Goal: Task Accomplishment & Management: Use online tool/utility

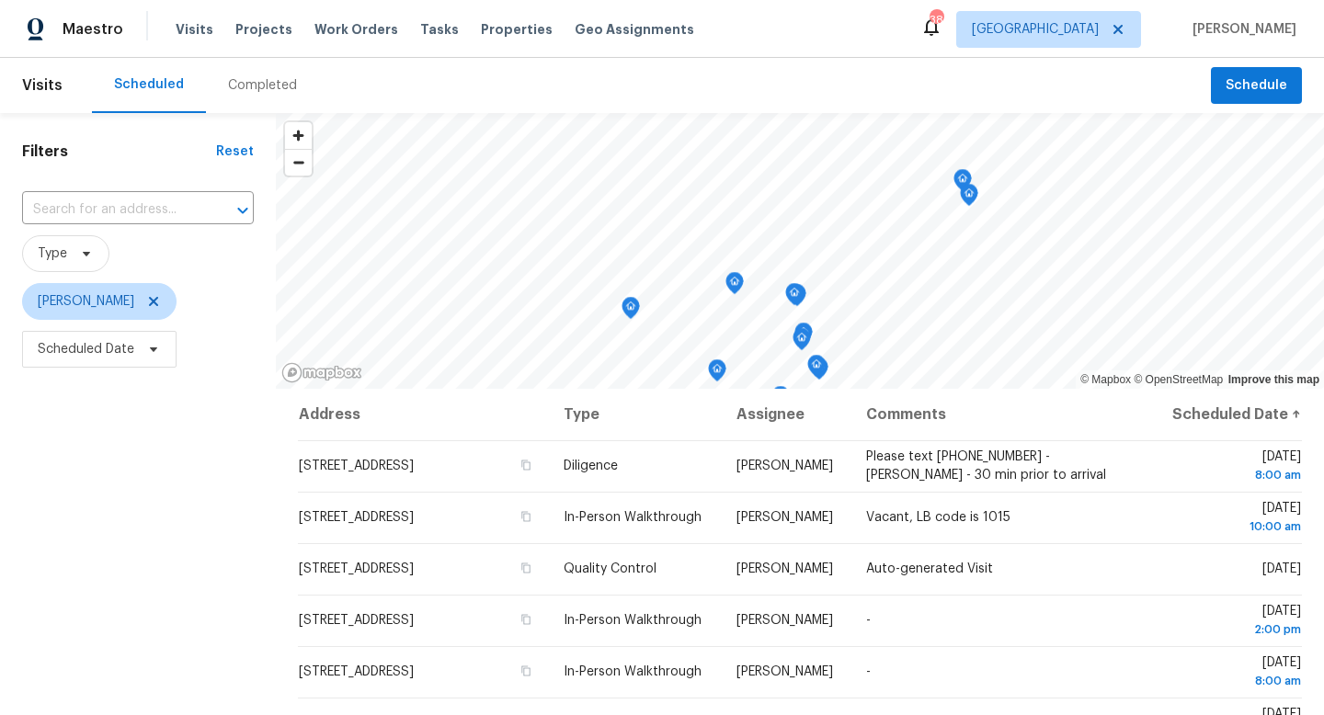
scroll to position [158, 0]
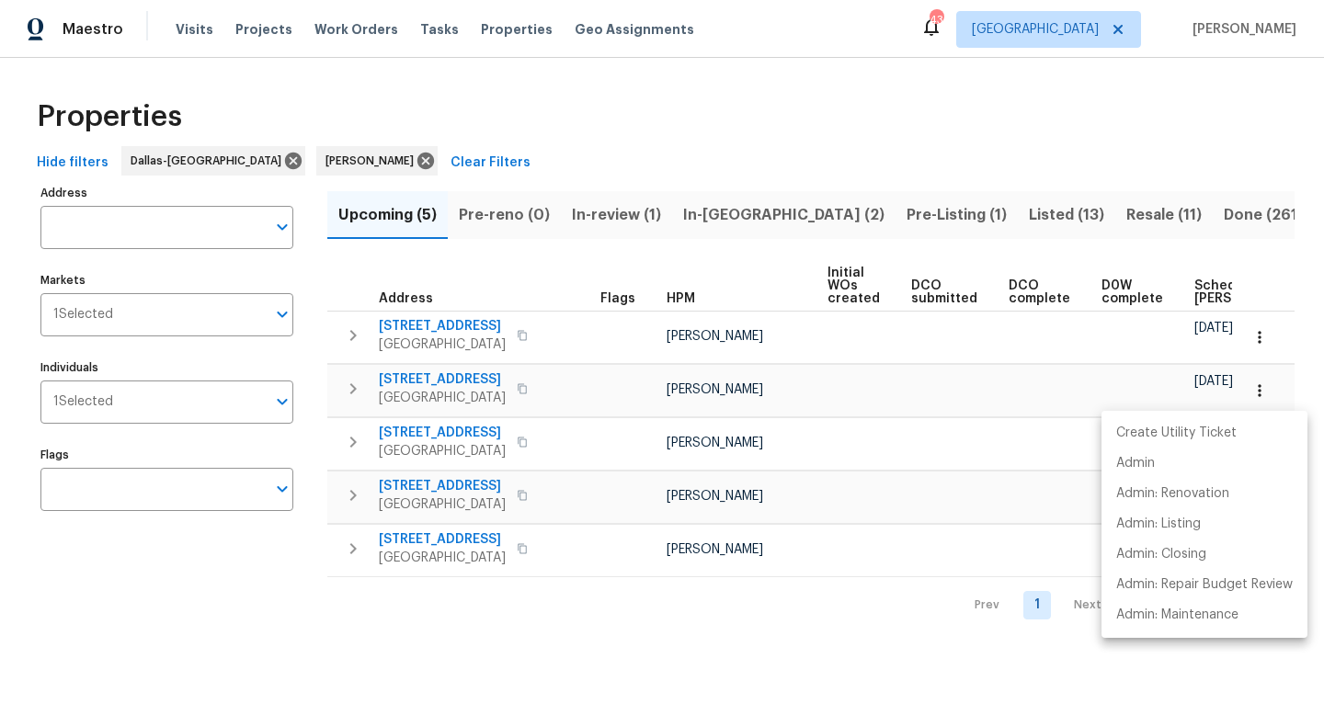
scroll to position [0, 202]
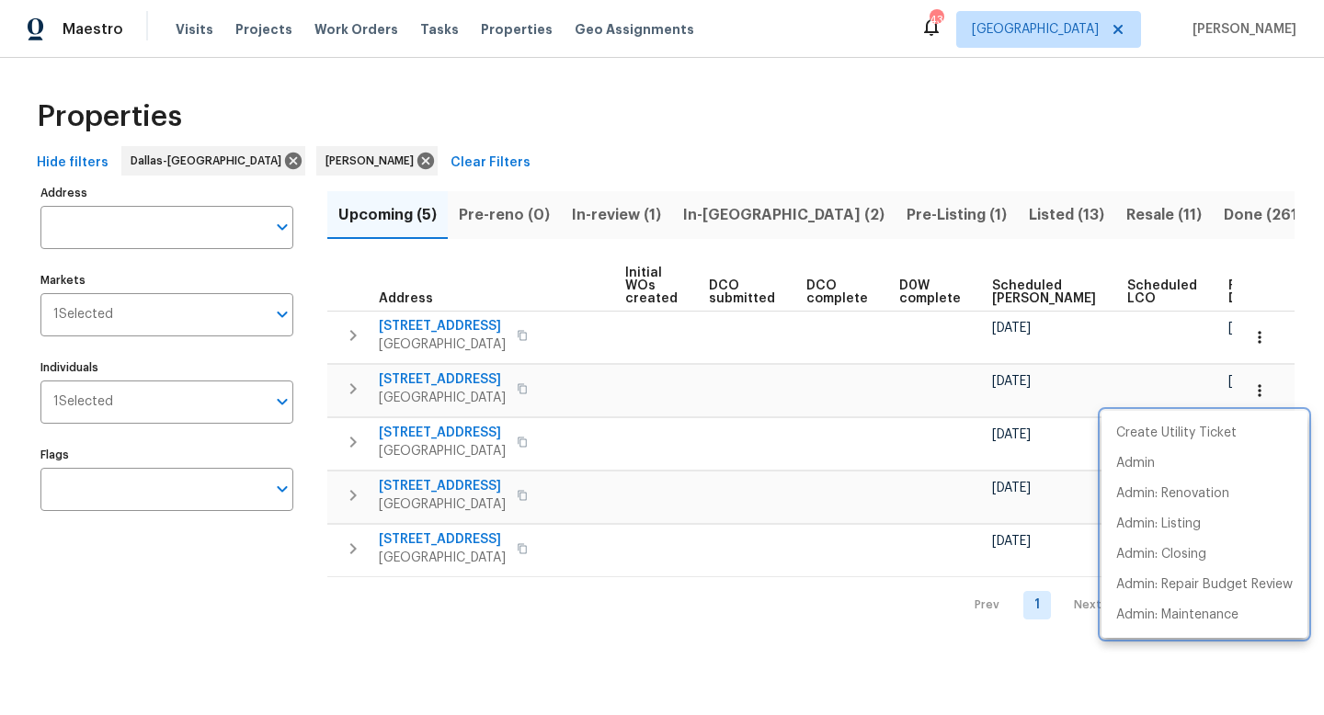
click at [796, 214] on div at bounding box center [662, 357] width 1324 height 715
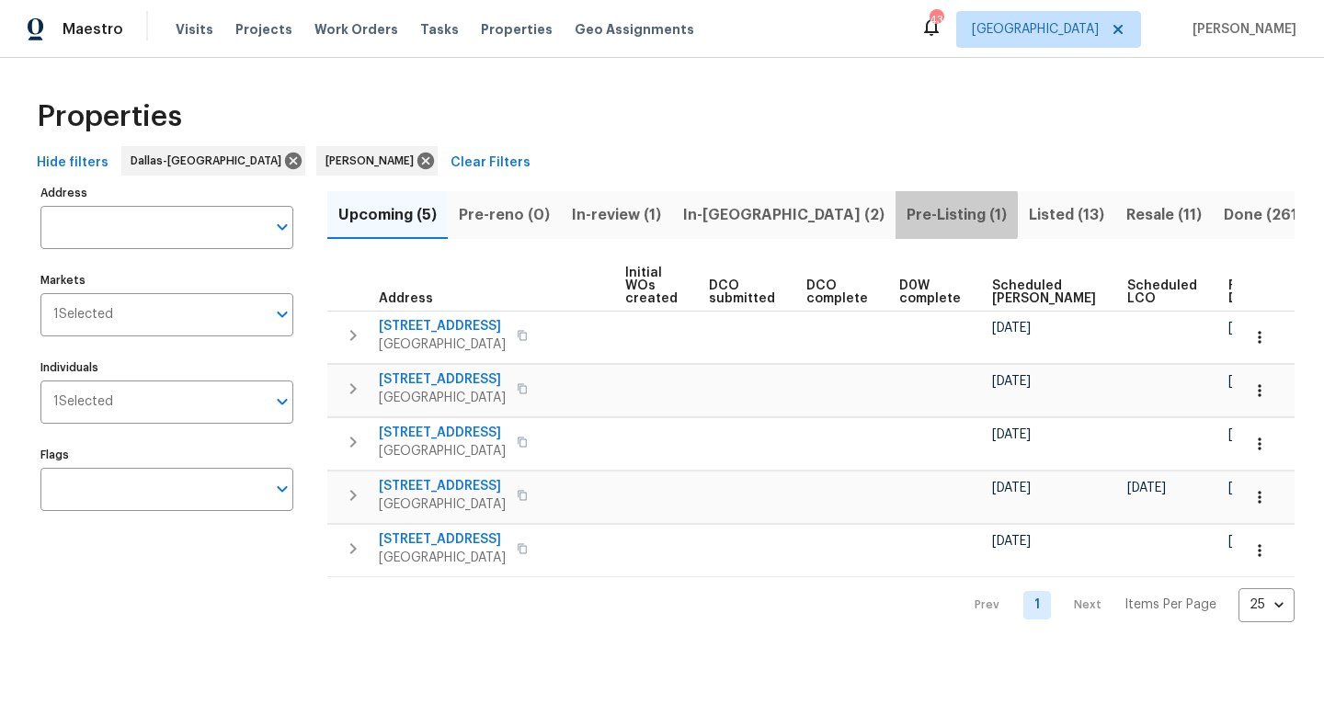
click at [907, 214] on span "Pre-Listing (1)" at bounding box center [957, 215] width 100 height 26
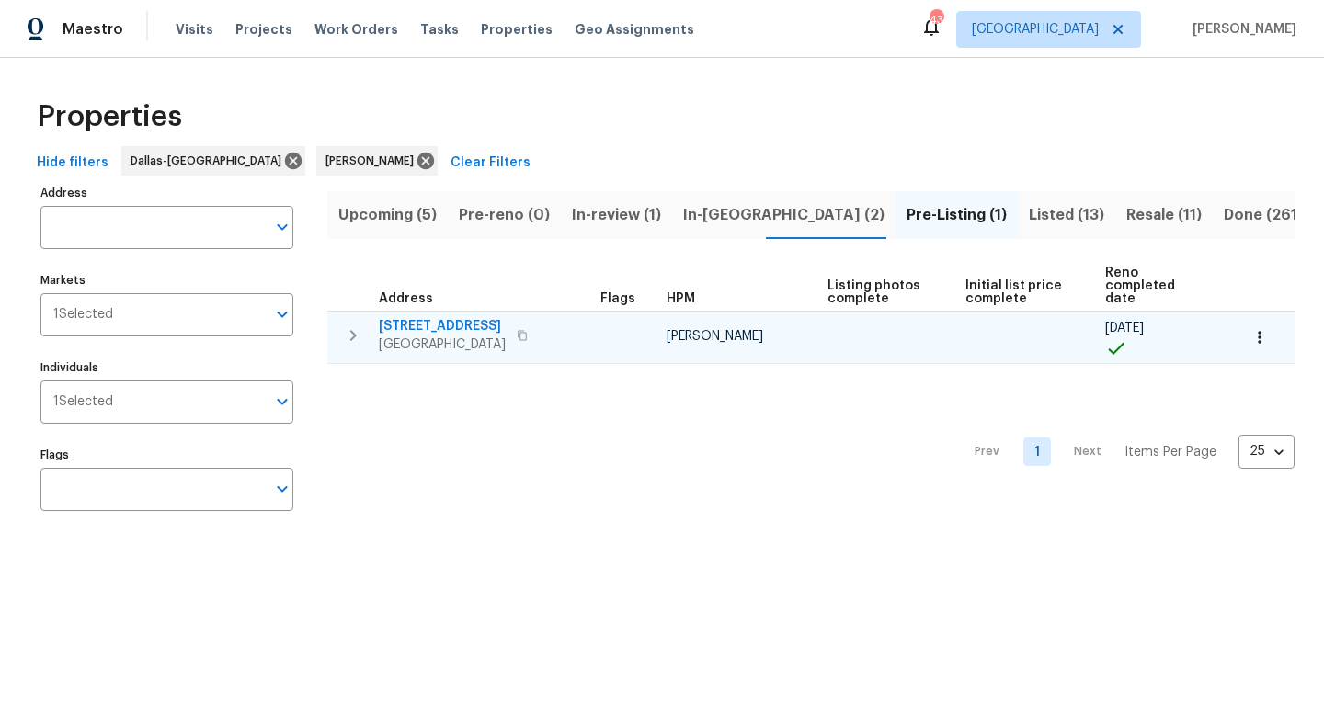
click at [406, 317] on span "4124 Bridle Path Ln" at bounding box center [442, 326] width 127 height 18
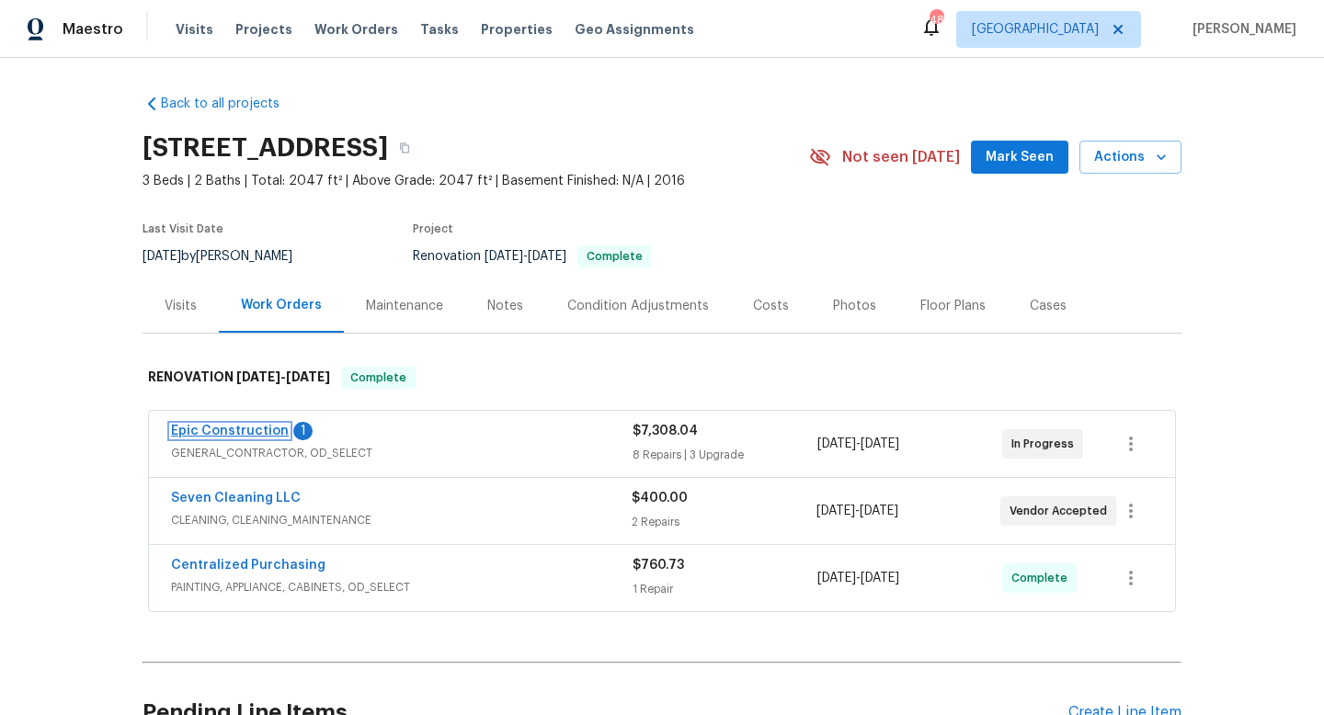
click at [222, 428] on link "Epic Construction" at bounding box center [230, 431] width 118 height 13
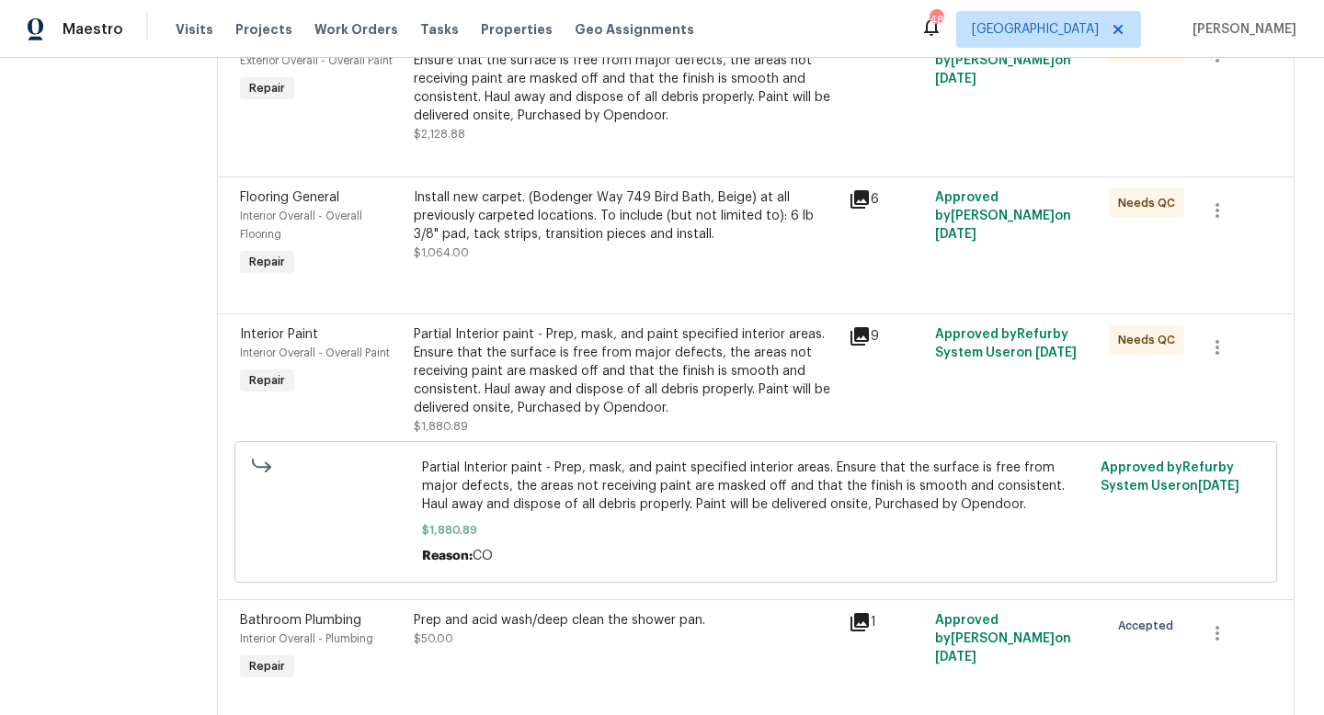
scroll to position [1232, 0]
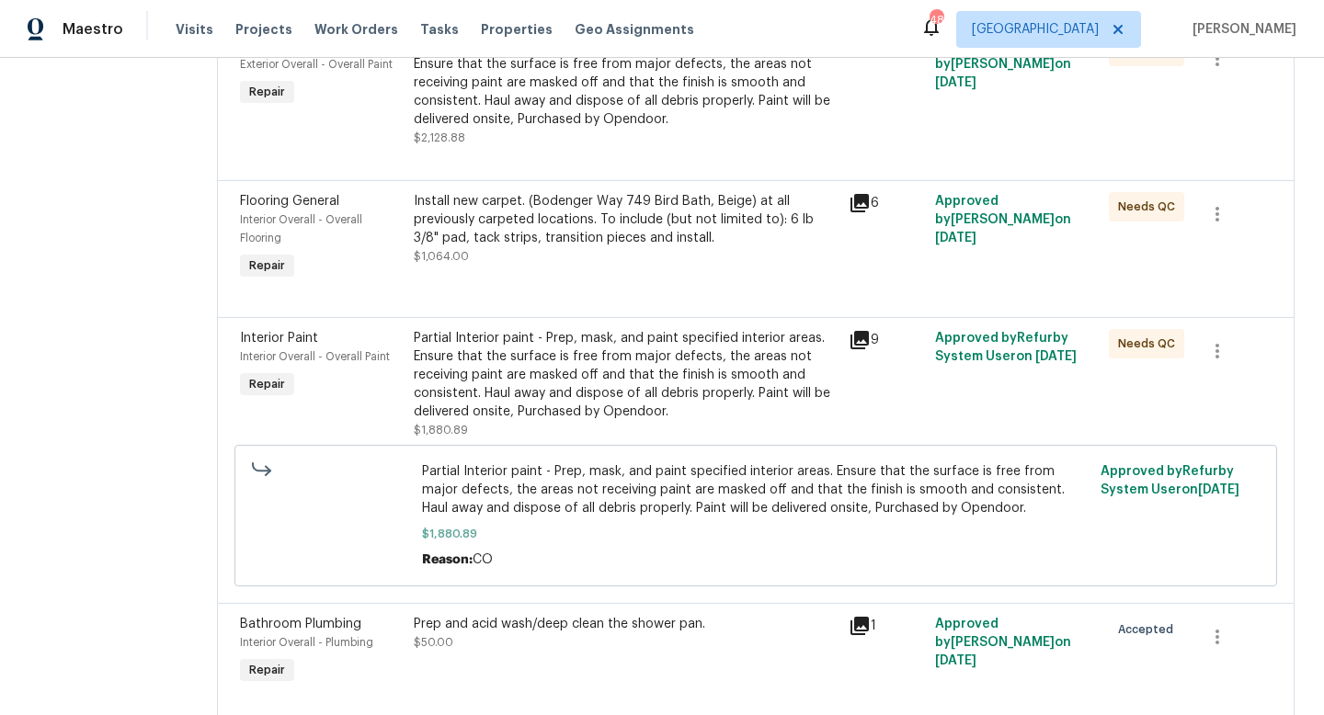
click at [851, 331] on icon at bounding box center [860, 340] width 18 height 18
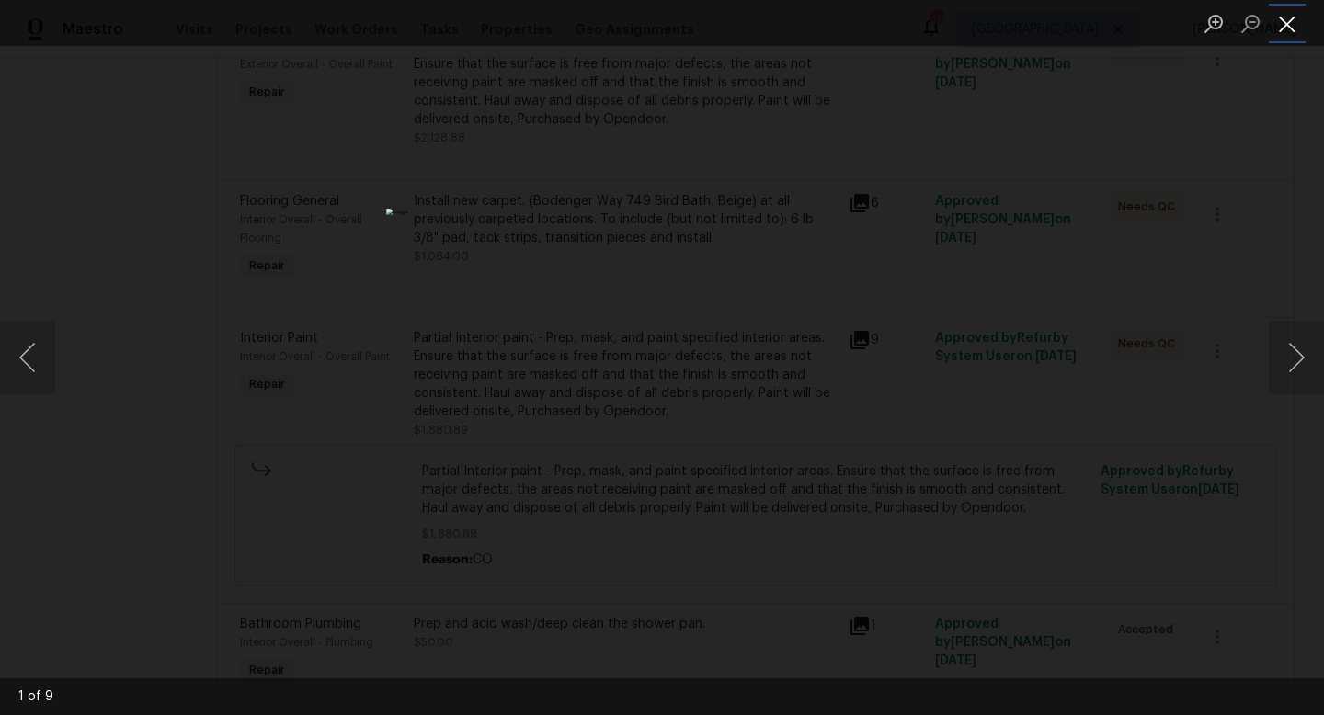
click at [1298, 31] on button "Close lightbox" at bounding box center [1287, 23] width 37 height 32
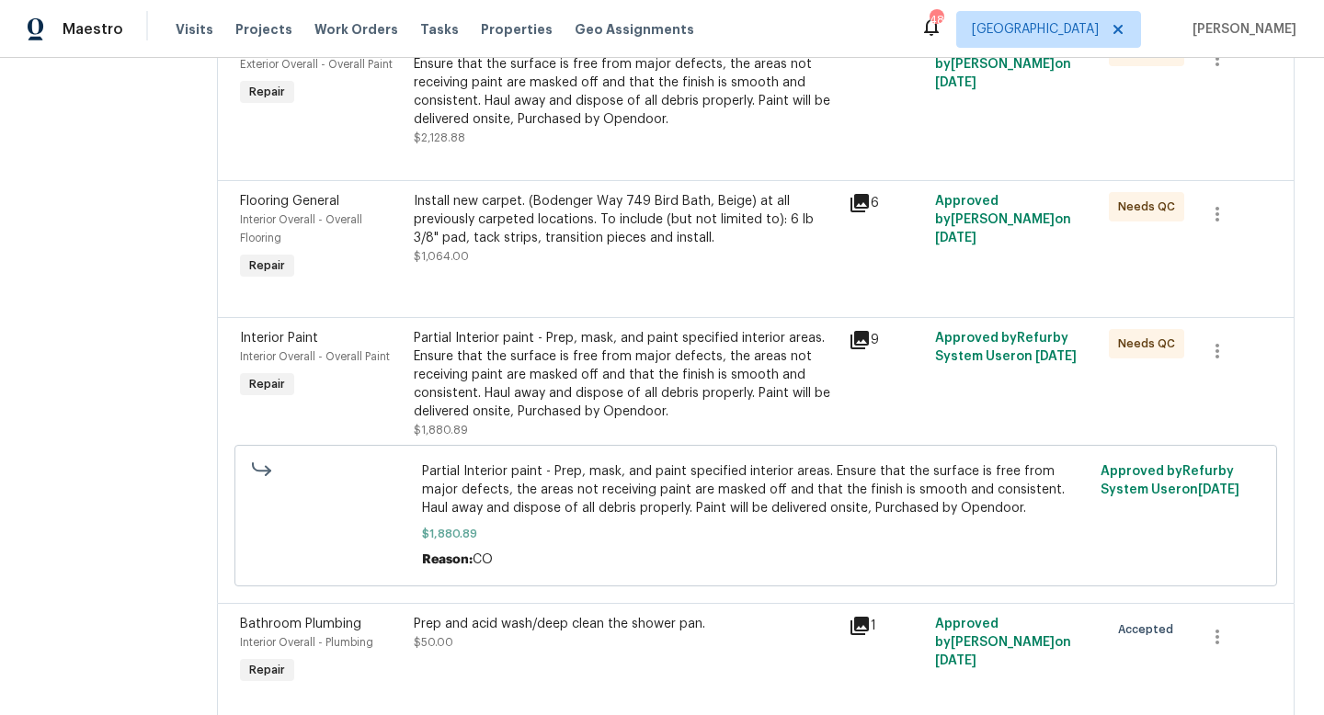
click at [552, 198] on div "Install new carpet. (Bodenger Way 749 Bird Bath, Beige) at all previously carpe…" at bounding box center [626, 219] width 424 height 55
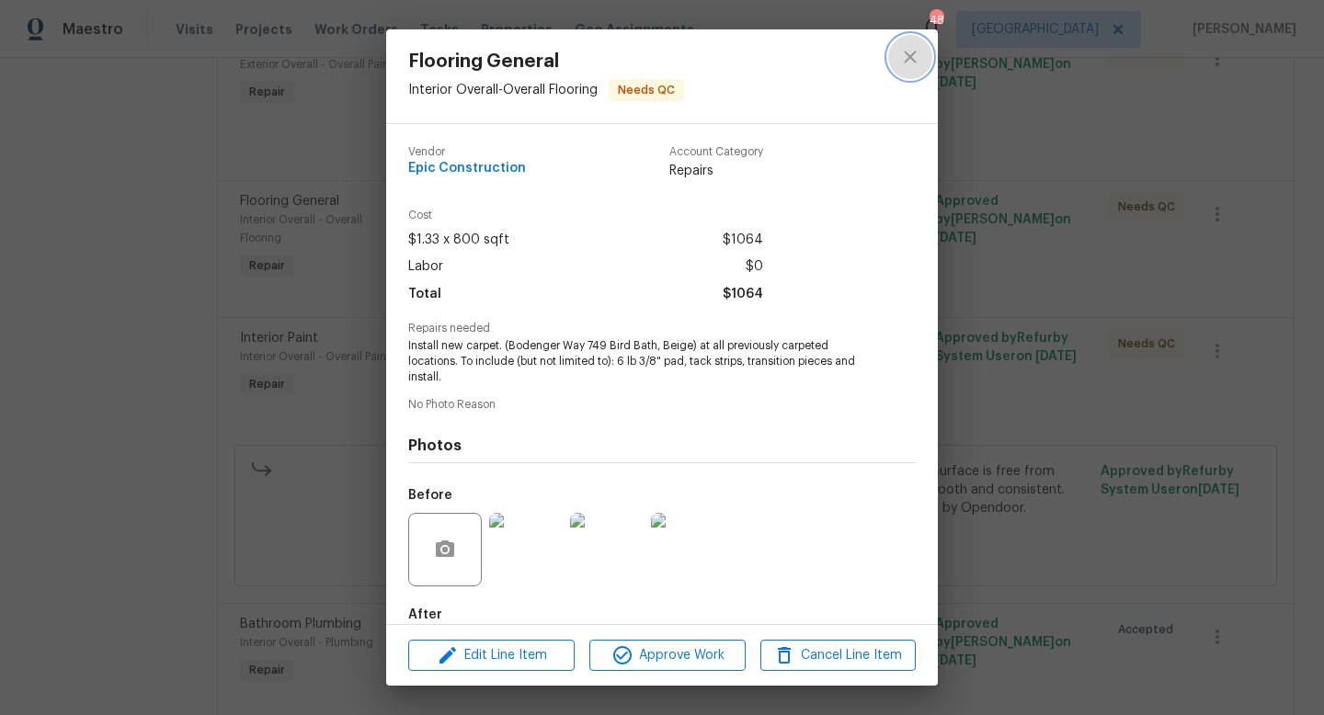
click at [910, 53] on icon "close" at bounding box center [910, 57] width 22 height 22
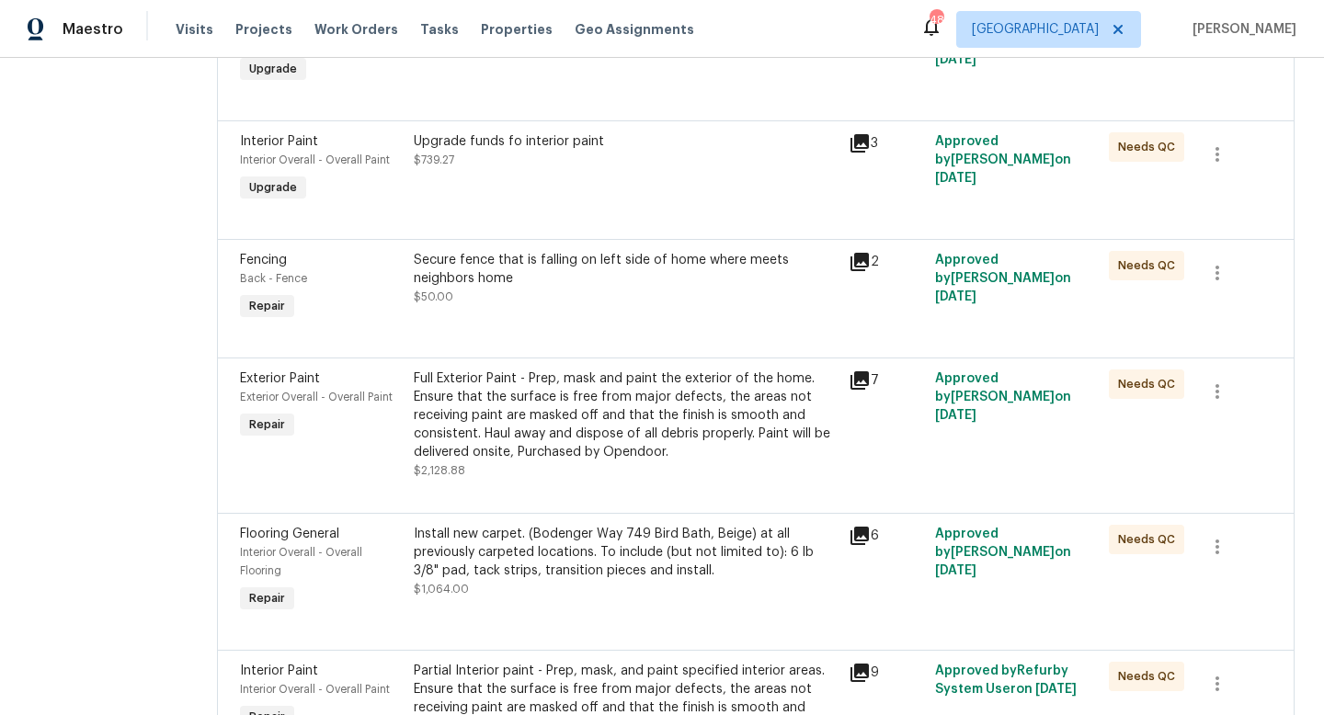
scroll to position [903, 0]
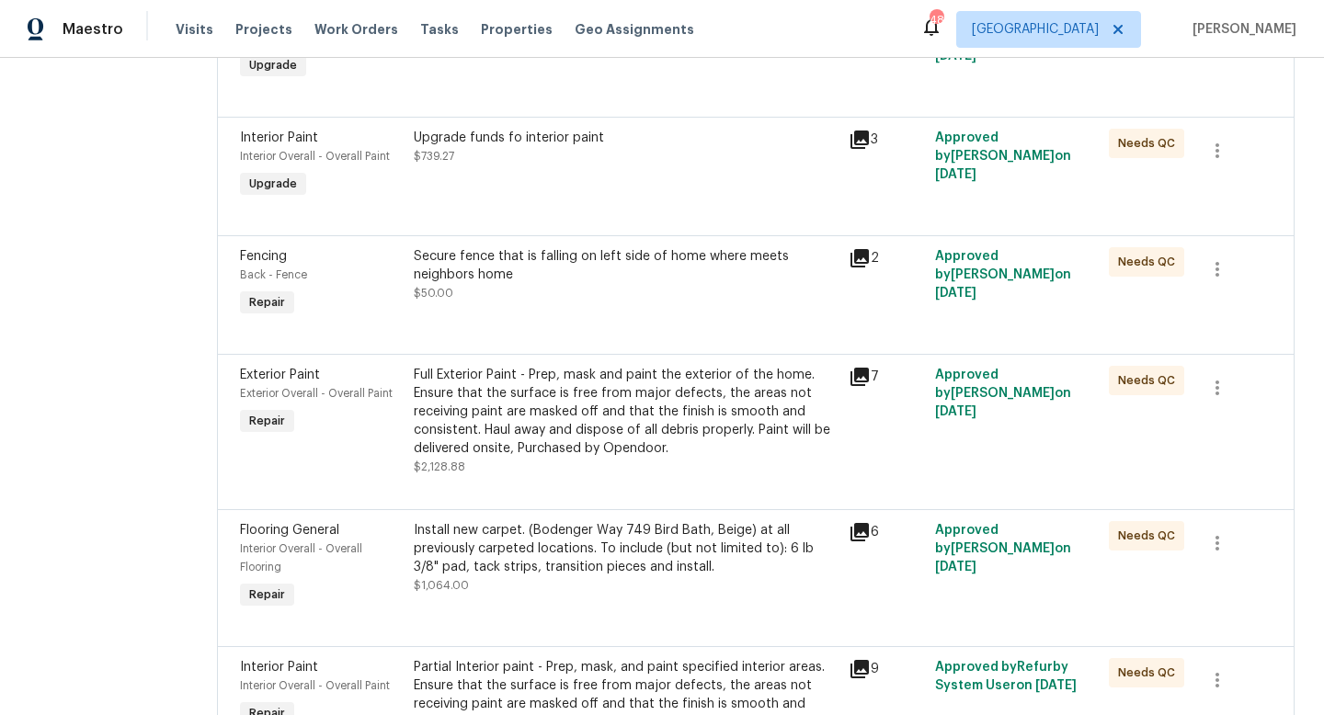
click at [550, 247] on div "Secure fence that is falling on left side of home where meets neighbors home" at bounding box center [626, 265] width 424 height 37
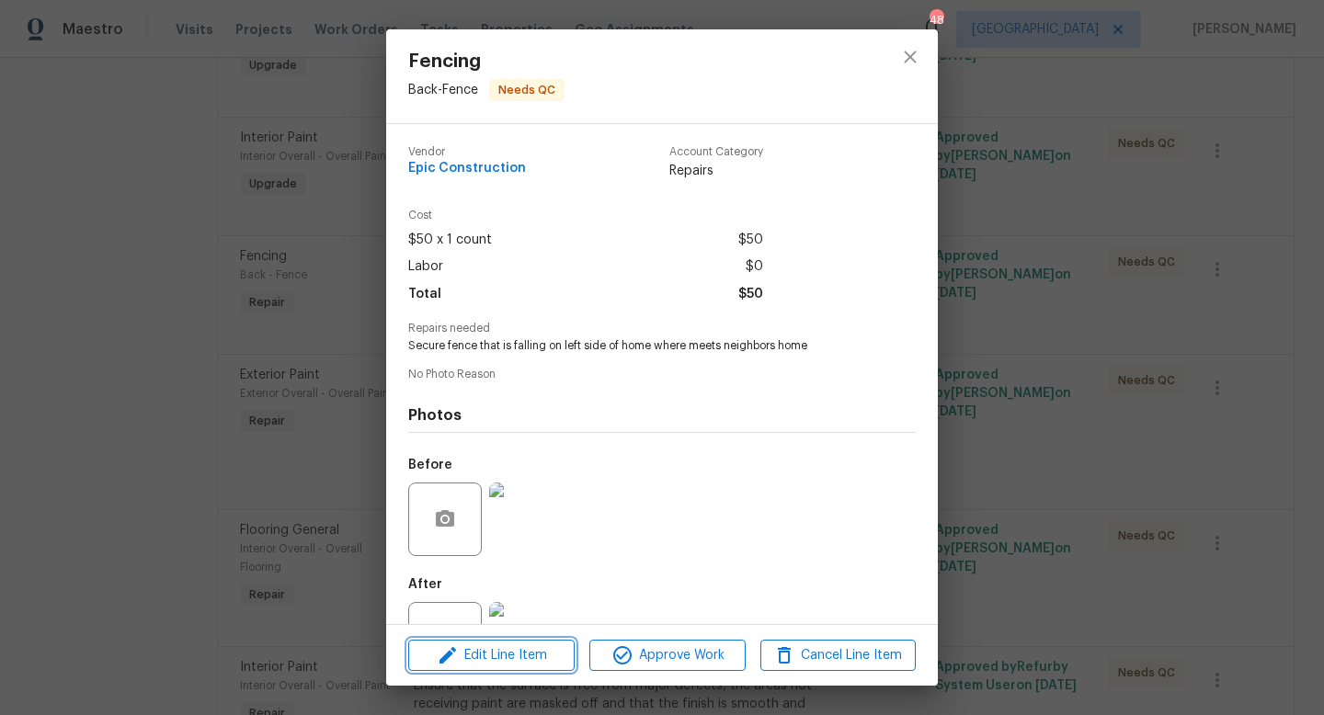
click at [430, 654] on span "Edit Line Item" at bounding box center [491, 656] width 155 height 23
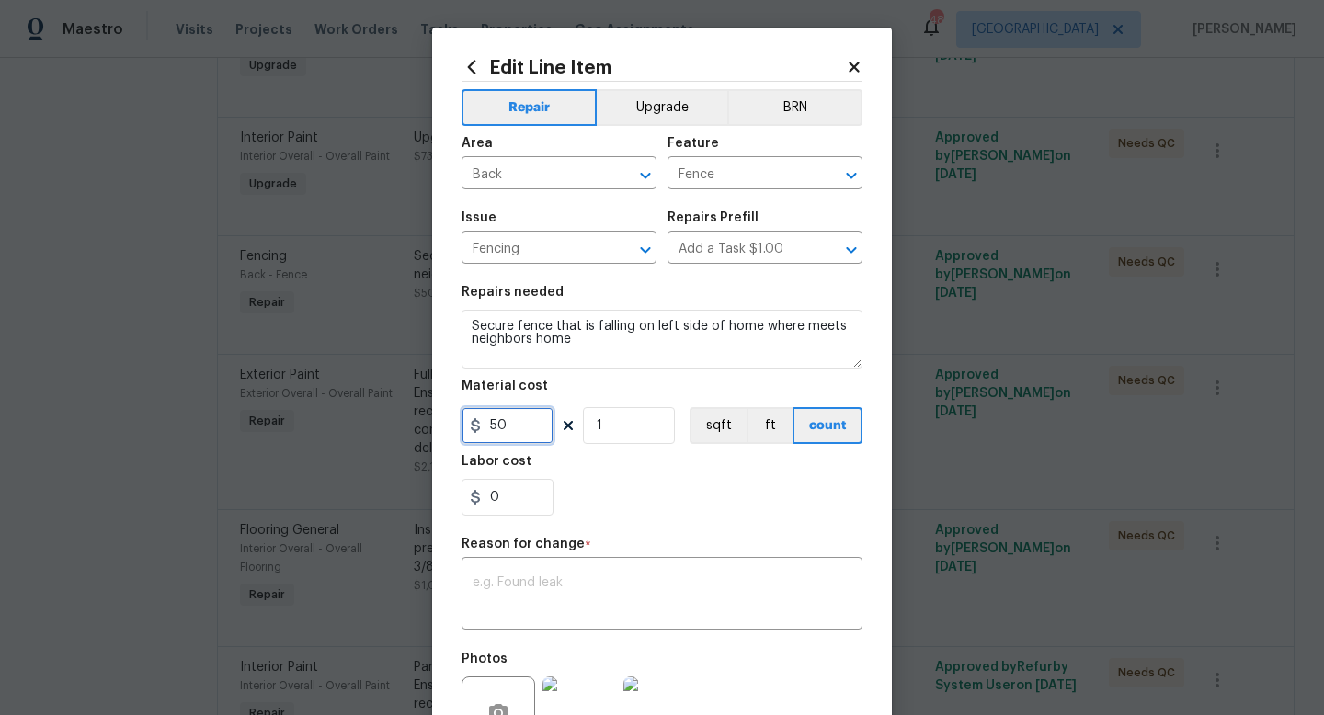
drag, startPoint x: 520, startPoint y: 437, endPoint x: 297, endPoint y: 394, distance: 227.6
click at [297, 394] on div "Edit Line Item Repair Upgrade BRN Area Back ​ Feature Fence ​ Issue Fencing ​ R…" at bounding box center [662, 357] width 1324 height 715
type input "400"
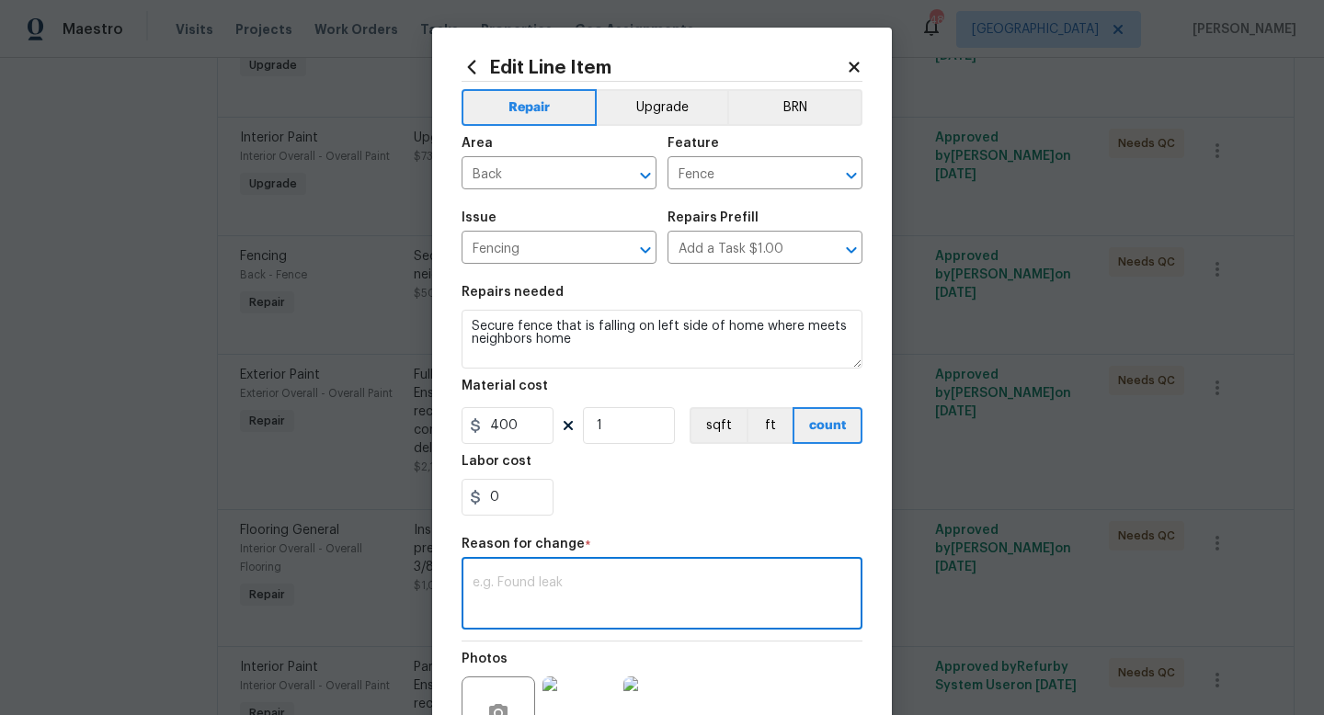
click at [509, 595] on textarea at bounding box center [662, 596] width 379 height 39
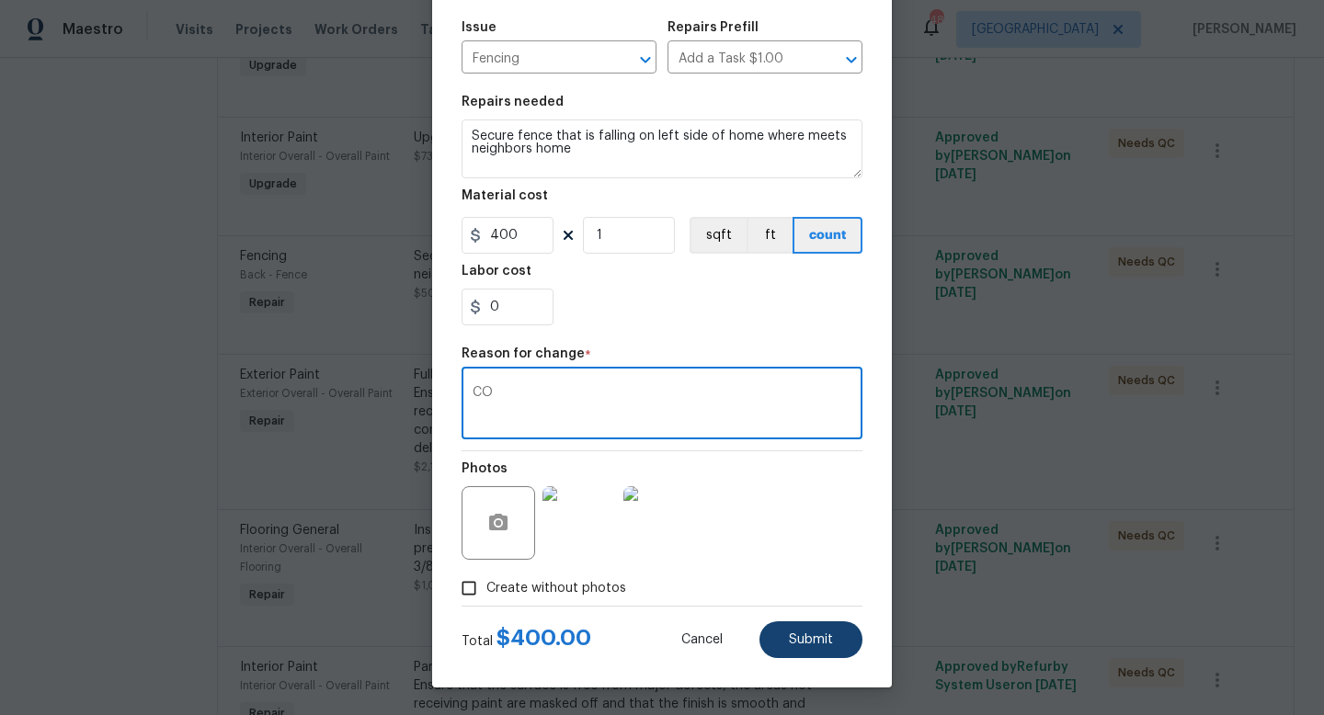
type textarea "CO"
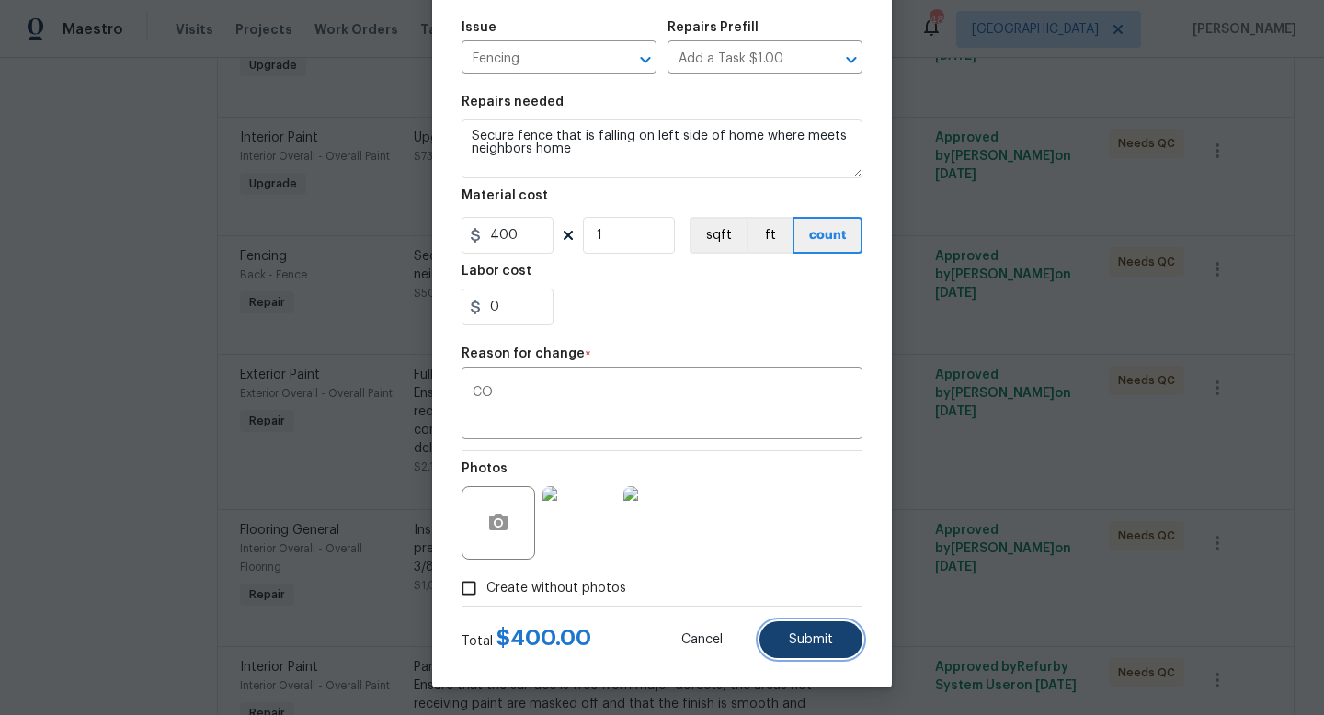
click at [793, 647] on button "Submit" at bounding box center [811, 640] width 103 height 37
type input "50"
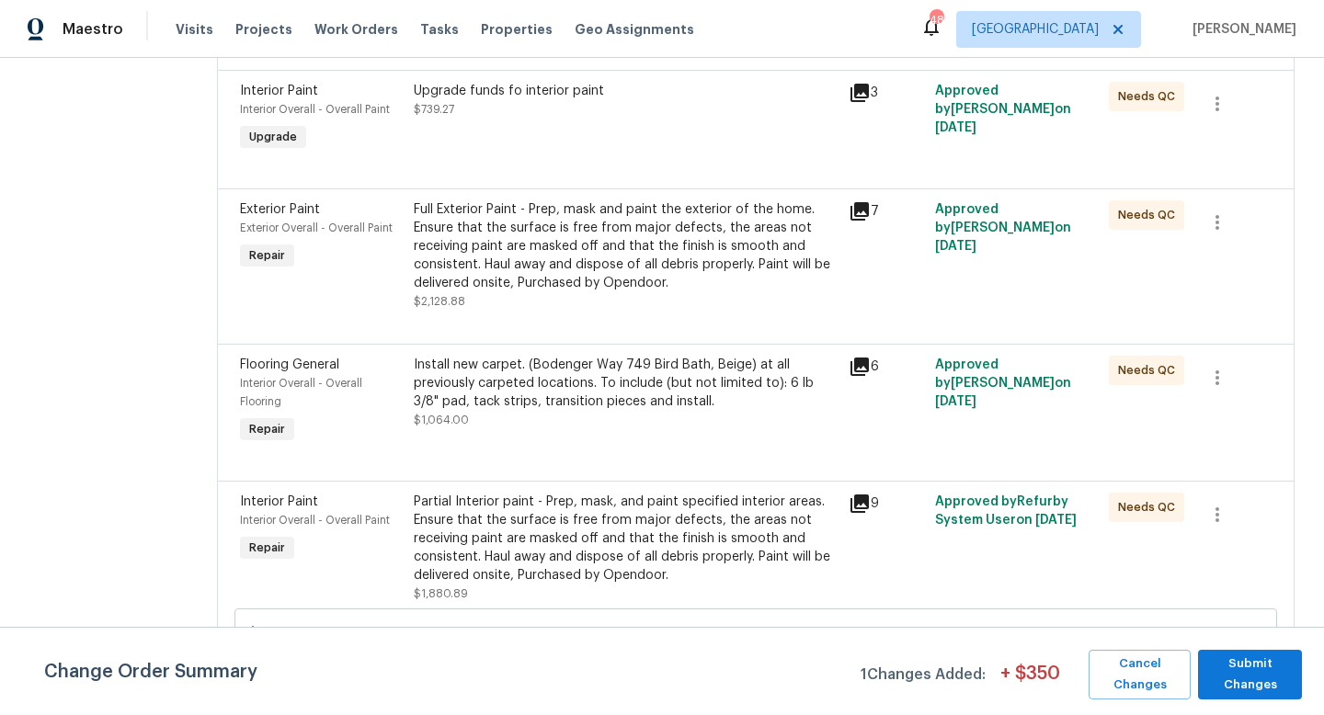
scroll to position [1167, 0]
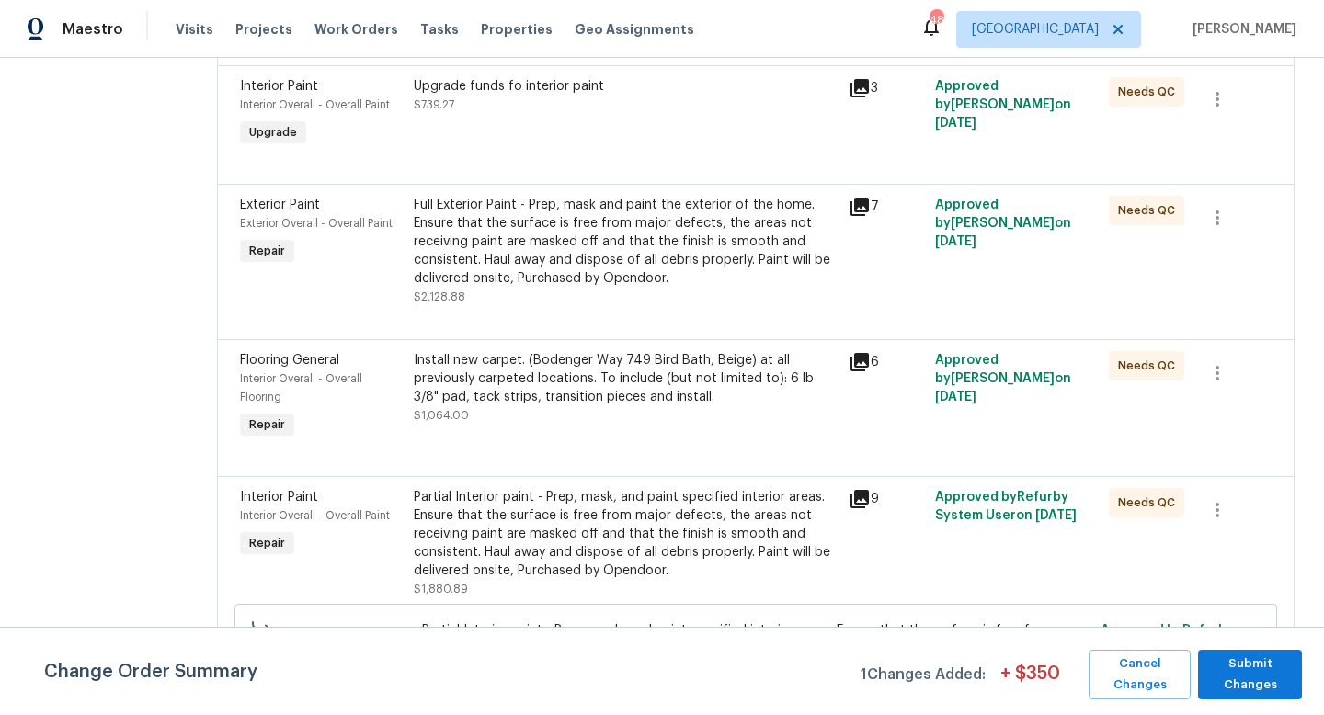
click at [455, 361] on div "Install new carpet. (Bodenger Way 749 Bird Bath, Beige) at all previously carpe…" at bounding box center [626, 378] width 424 height 55
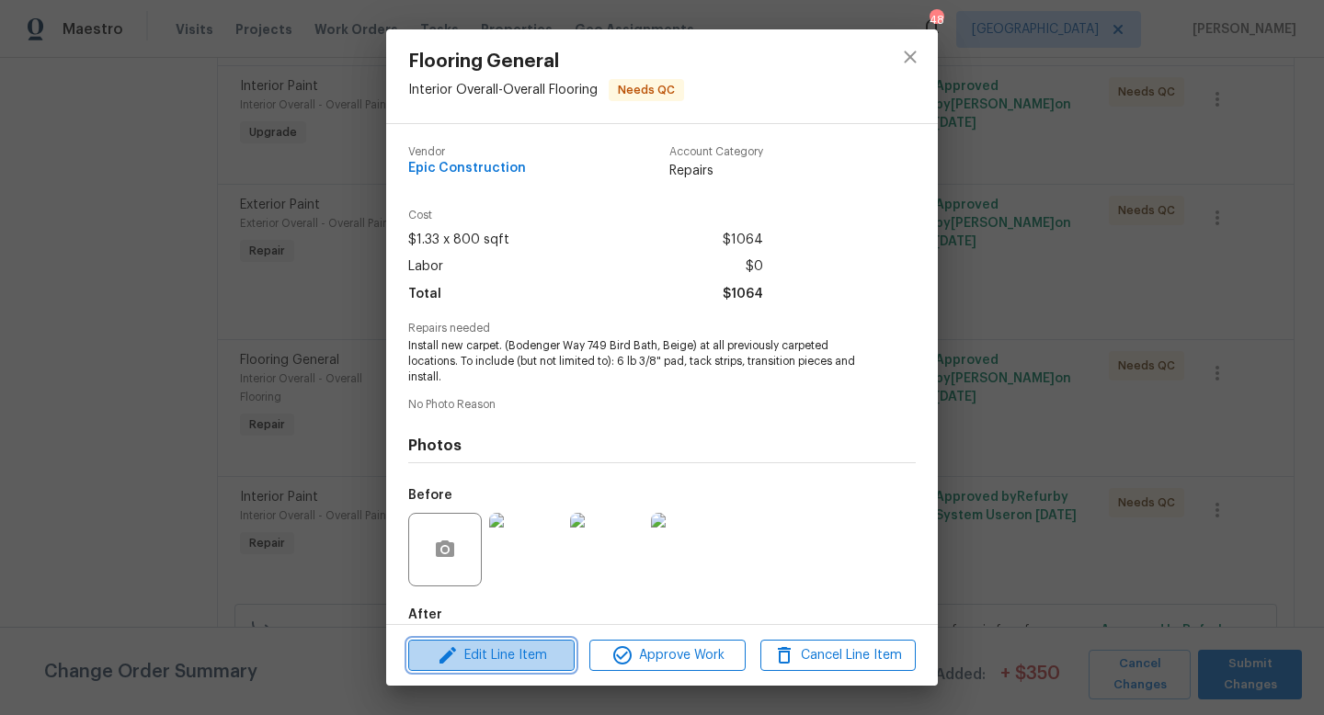
click at [466, 656] on span "Edit Line Item" at bounding box center [491, 656] width 155 height 23
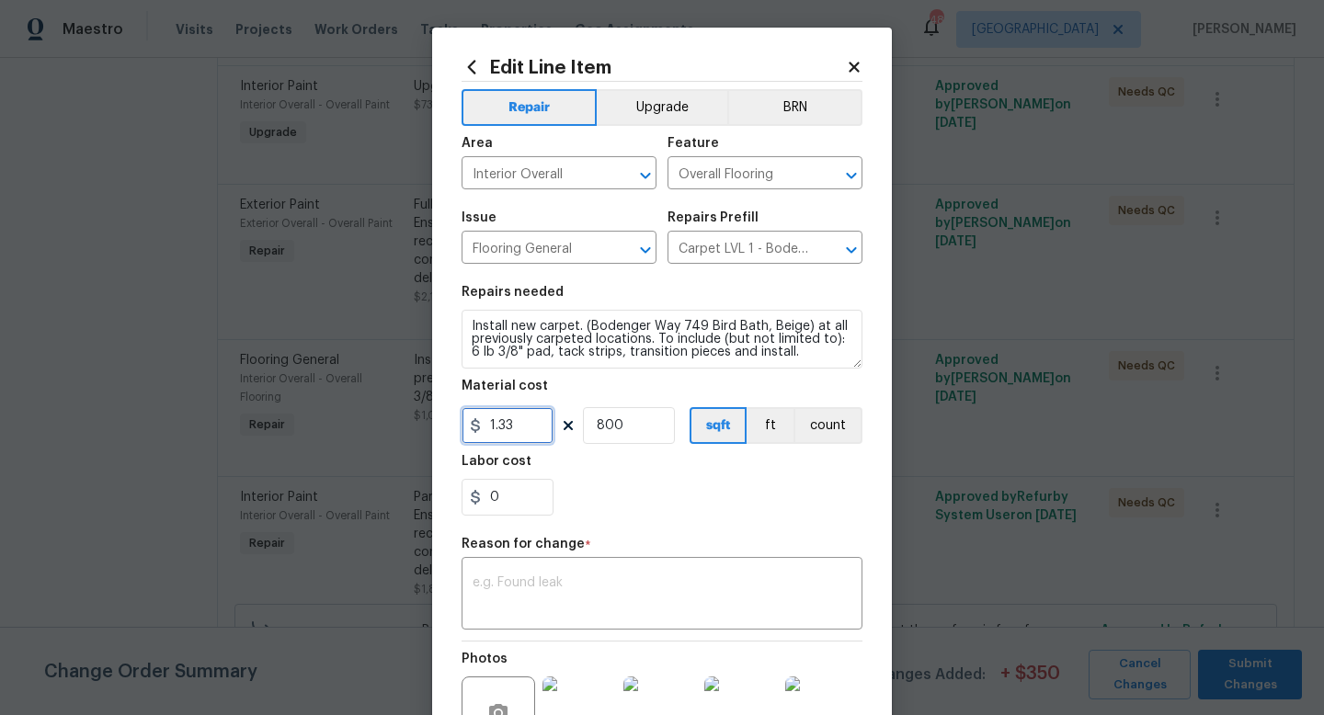
drag, startPoint x: 523, startPoint y: 424, endPoint x: 304, endPoint y: 411, distance: 219.2
click at [304, 411] on div "Edit Line Item Repair Upgrade BRN Area Interior Overall ​ Feature Overall Floor…" at bounding box center [662, 357] width 1324 height 715
type input "1208"
type input "1"
click at [543, 608] on textarea at bounding box center [662, 596] width 379 height 39
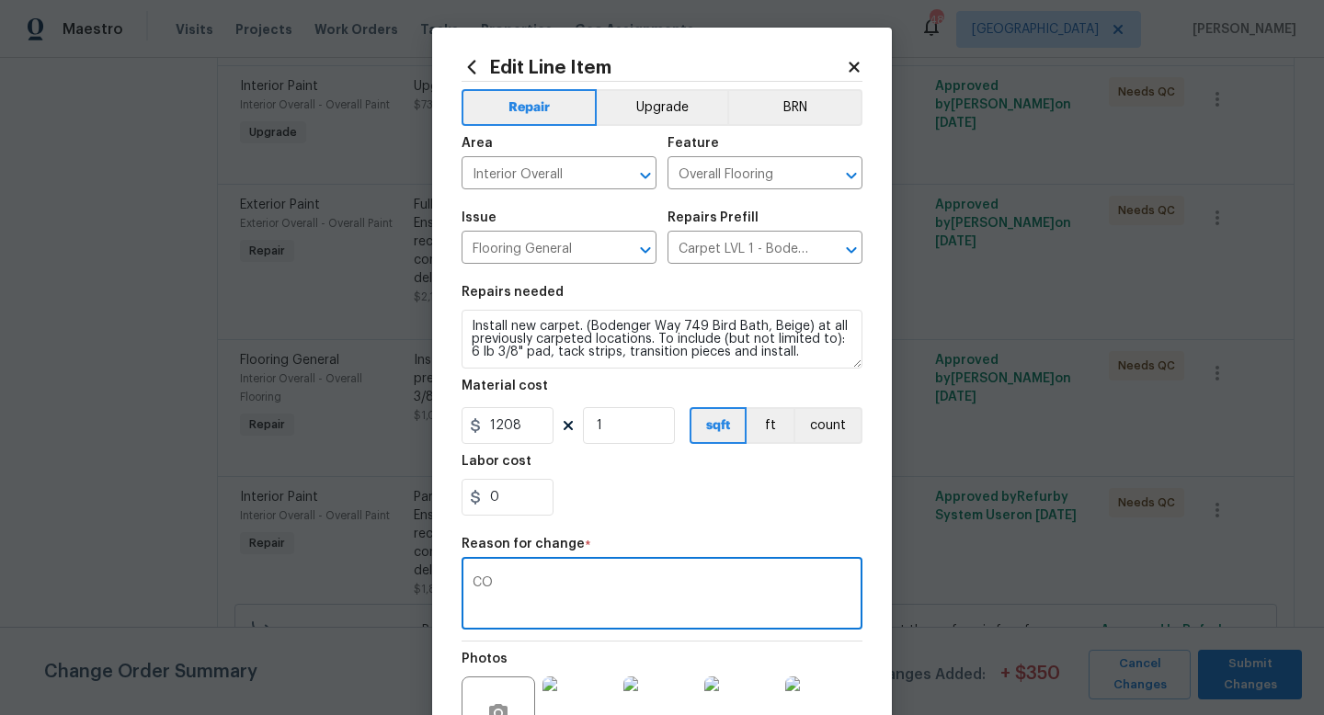
scroll to position [210, 0]
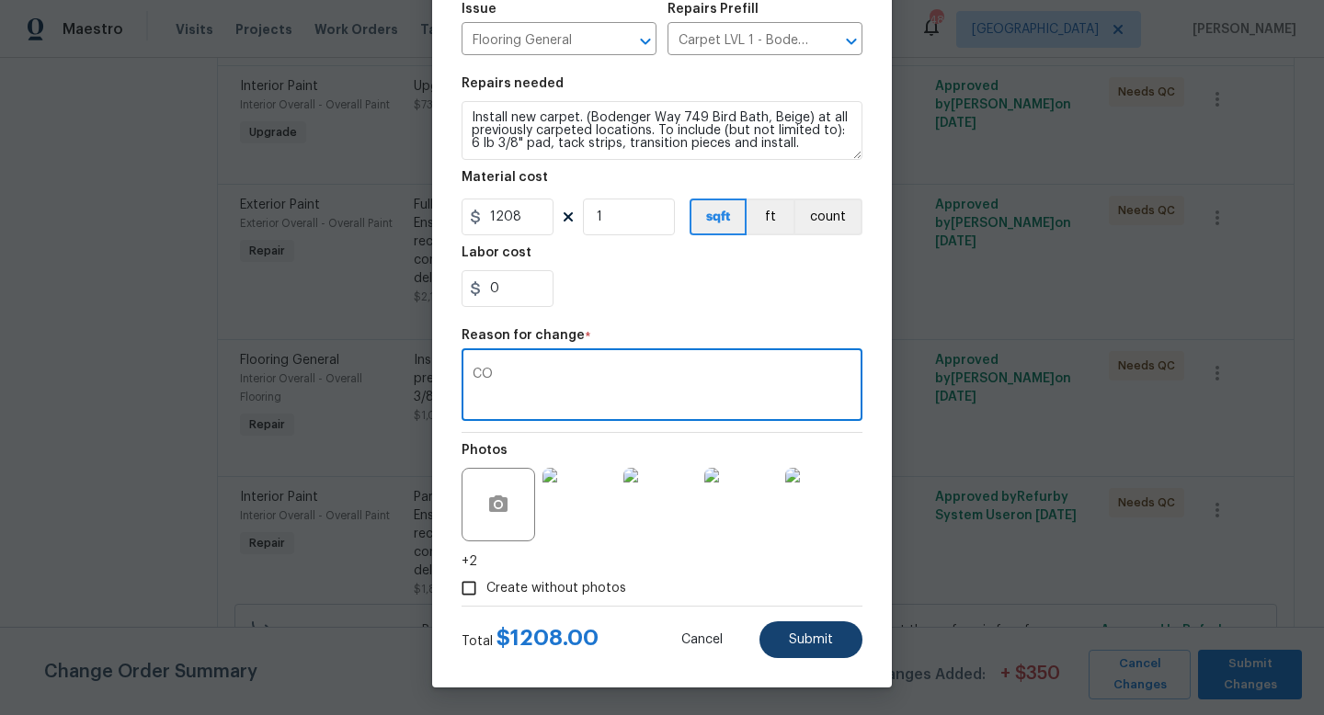
type textarea "CO"
click at [790, 635] on span "Submit" at bounding box center [811, 641] width 44 height 14
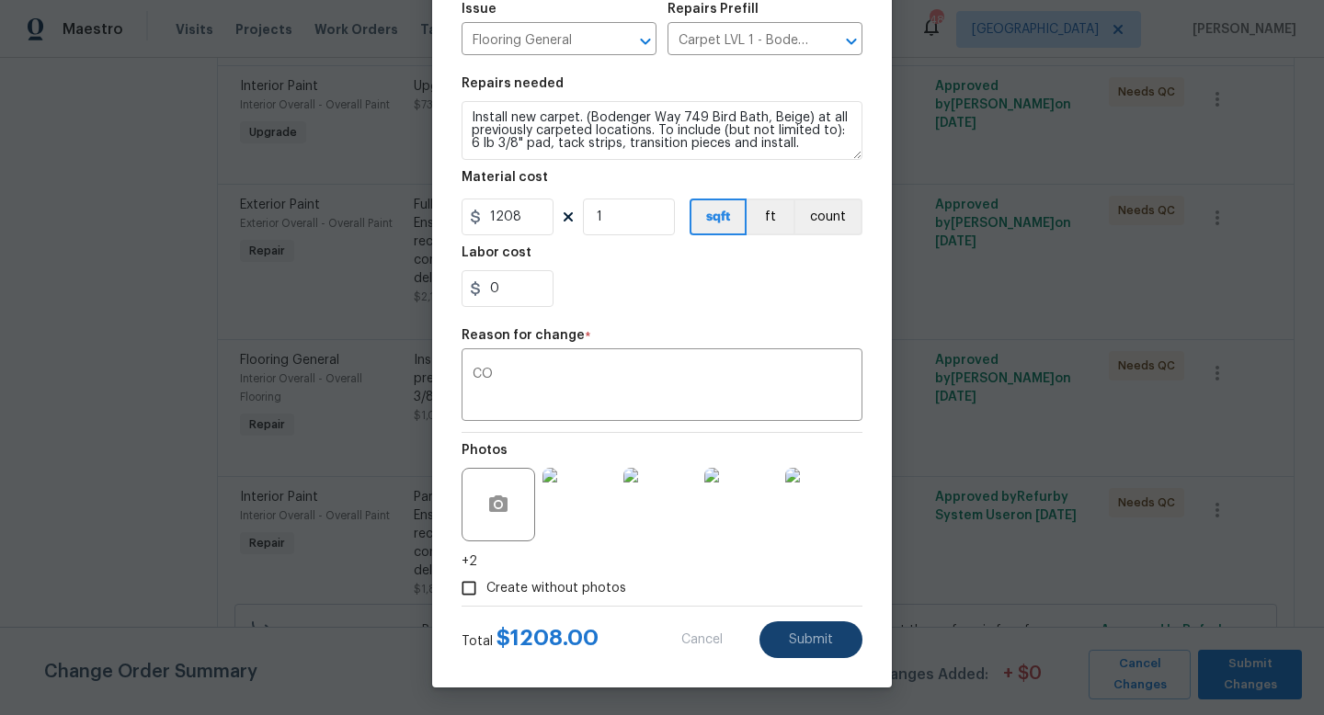
type input "800"
type input "1.33"
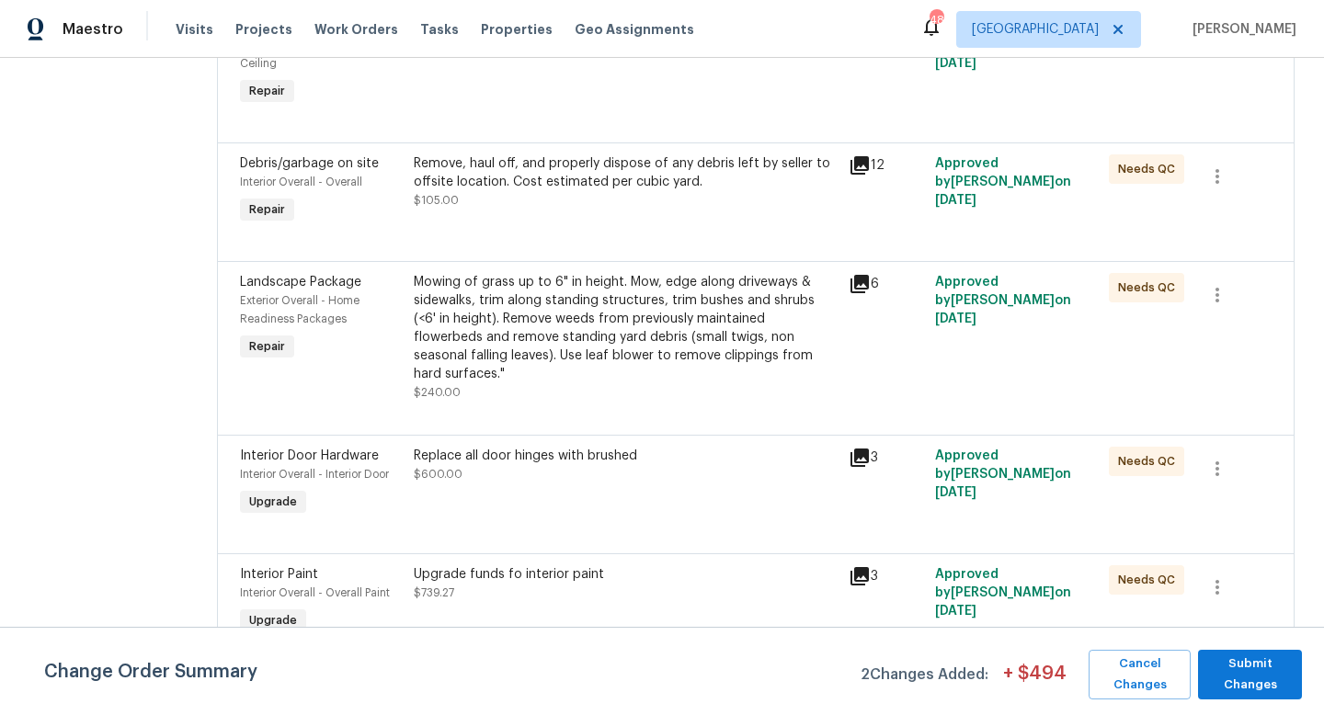
scroll to position [880, 0]
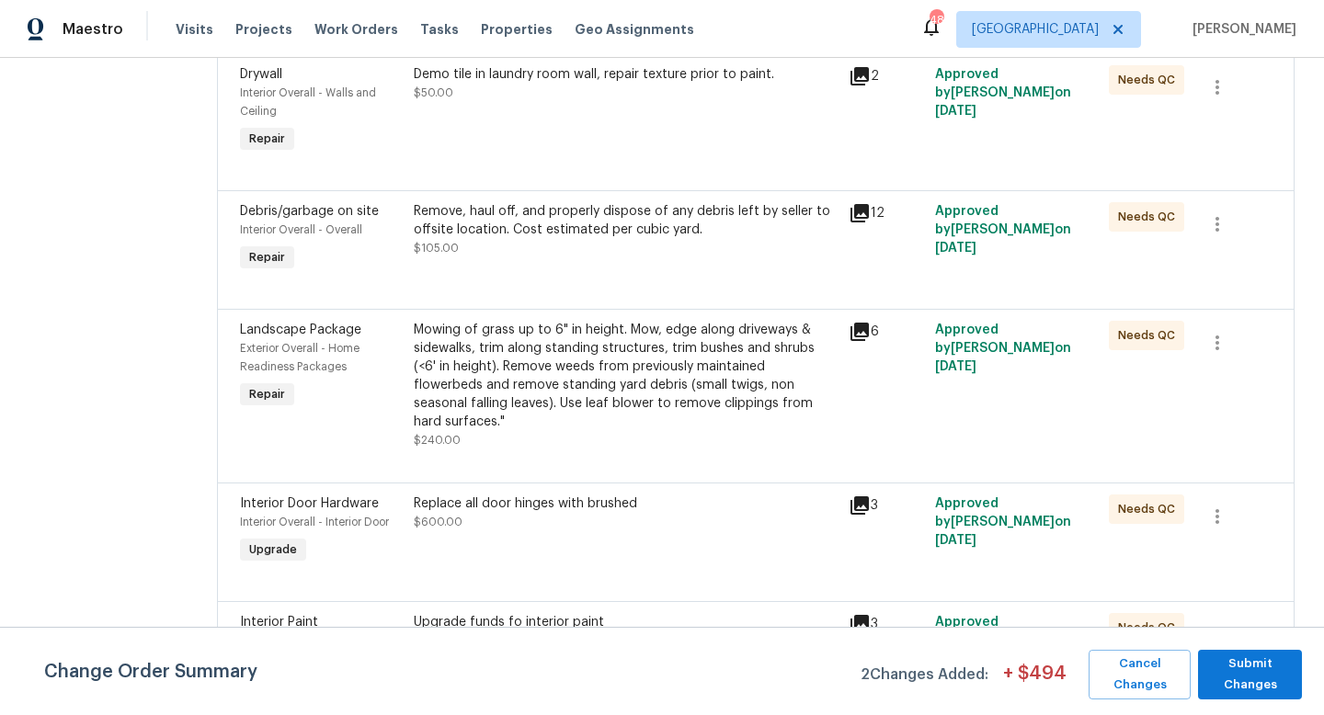
click at [543, 359] on div "Mowing of grass up to 6" in height. Mow, edge along driveways & sidewalks, trim…" at bounding box center [626, 376] width 424 height 110
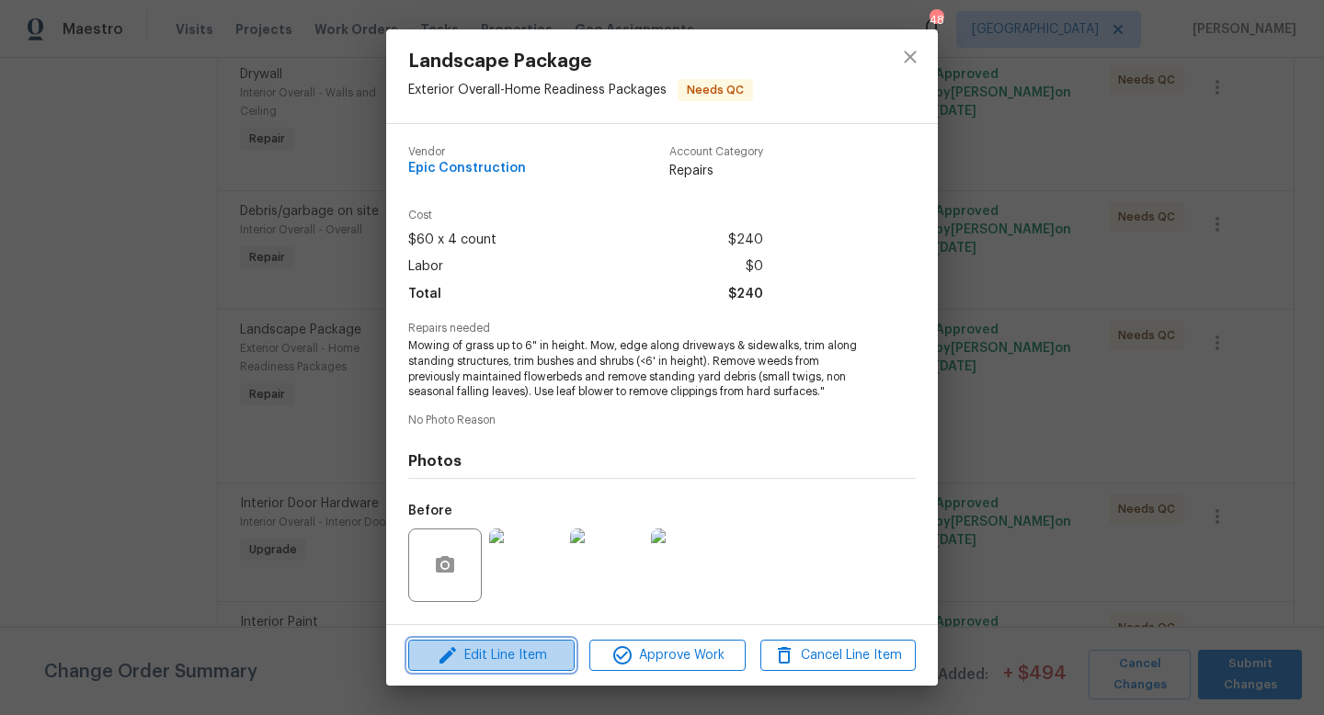
click at [525, 651] on span "Edit Line Item" at bounding box center [491, 656] width 155 height 23
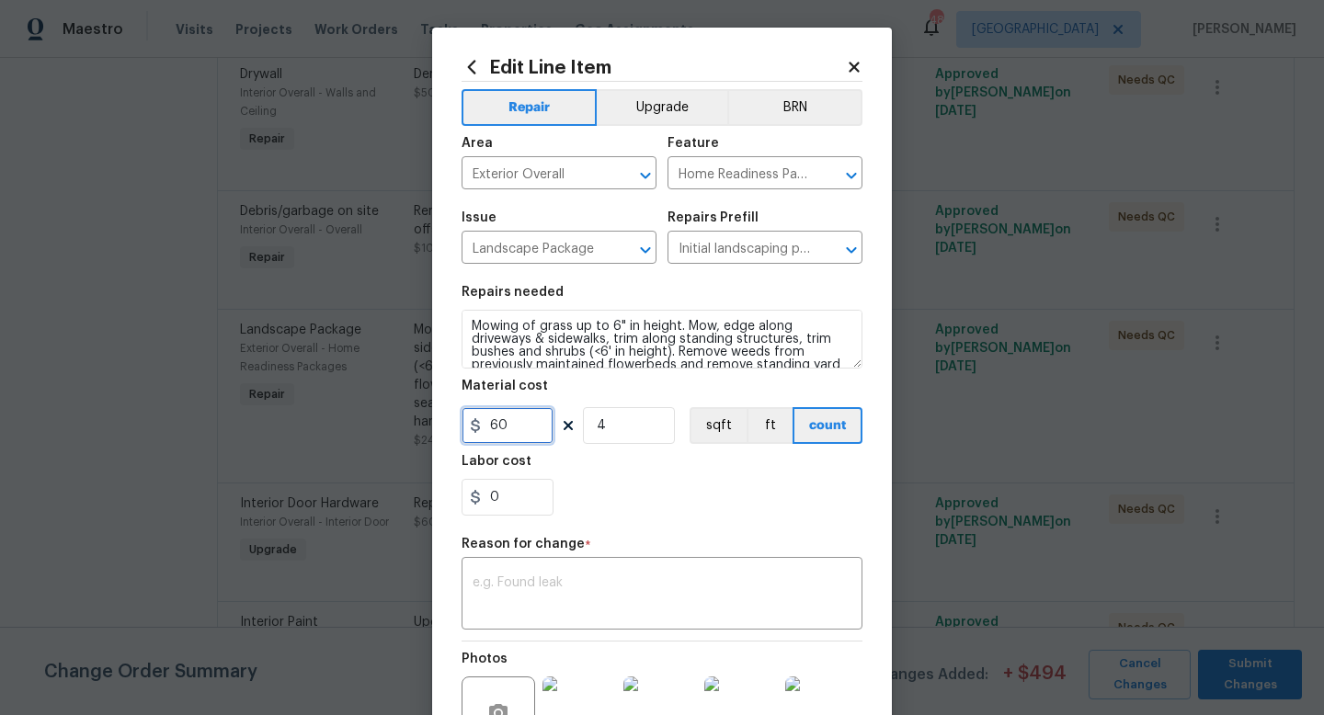
drag, startPoint x: 525, startPoint y: 431, endPoint x: 383, endPoint y: 403, distance: 145.4
click at [383, 403] on div "Edit Line Item Repair Upgrade BRN Area Exterior Overall ​ Feature Home Readines…" at bounding box center [662, 357] width 1324 height 715
type input "550"
drag, startPoint x: 631, startPoint y: 428, endPoint x: 452, endPoint y: 397, distance: 181.9
click at [452, 397] on div "Edit Line Item Repair Upgrade BRN Area Exterior Overall ​ Feature Home Readines…" at bounding box center [662, 462] width 460 height 869
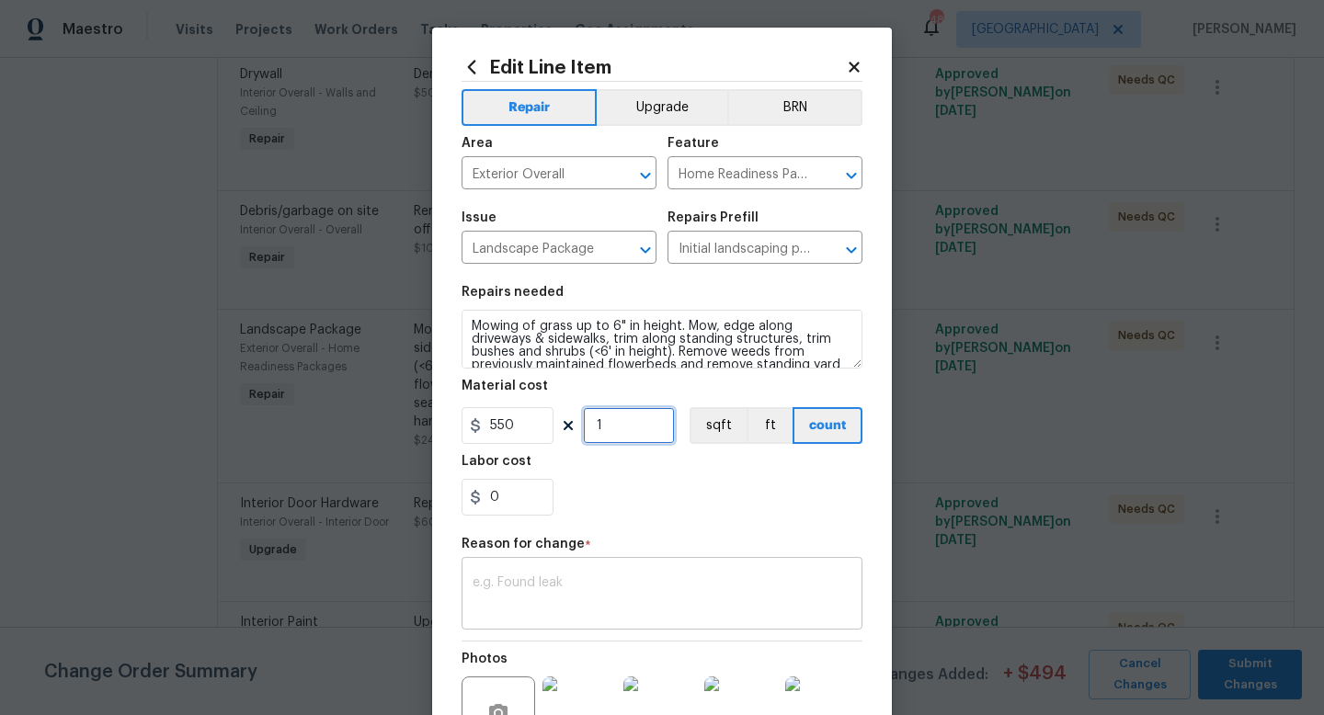
type input "1"
click at [586, 589] on textarea at bounding box center [662, 596] width 379 height 39
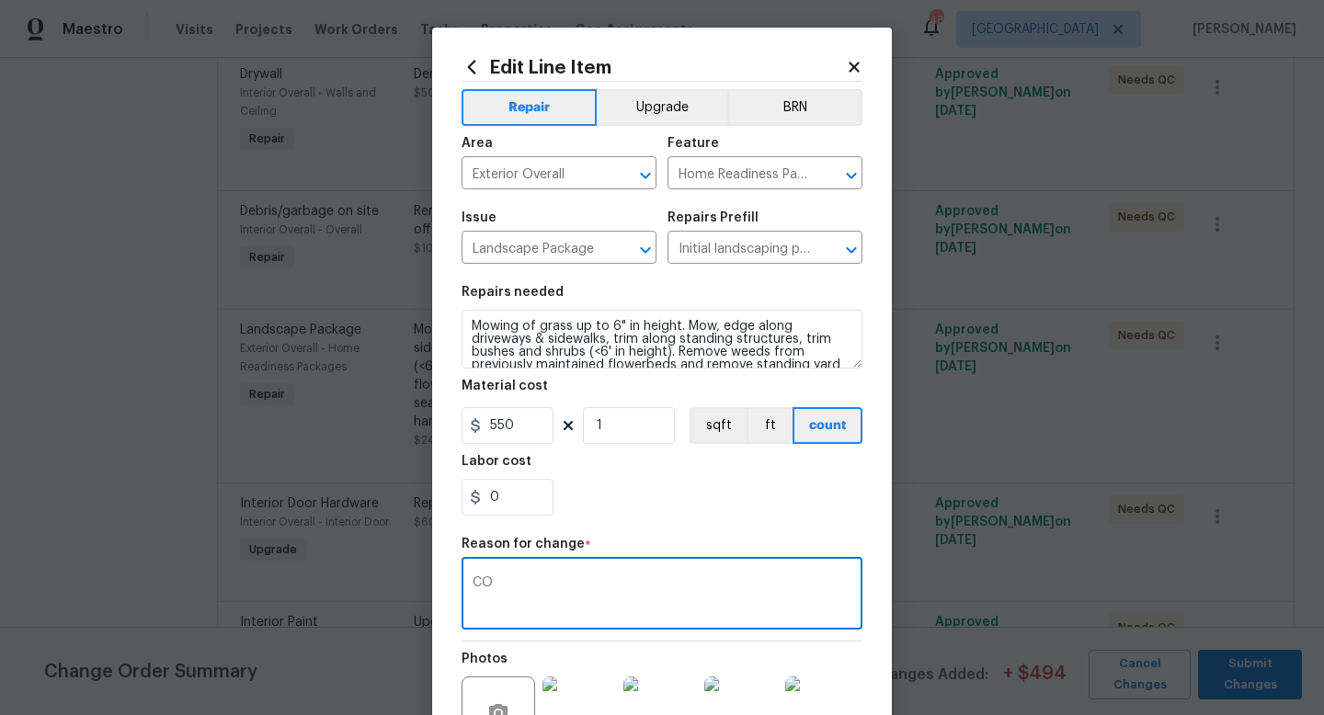
scroll to position [210, 0]
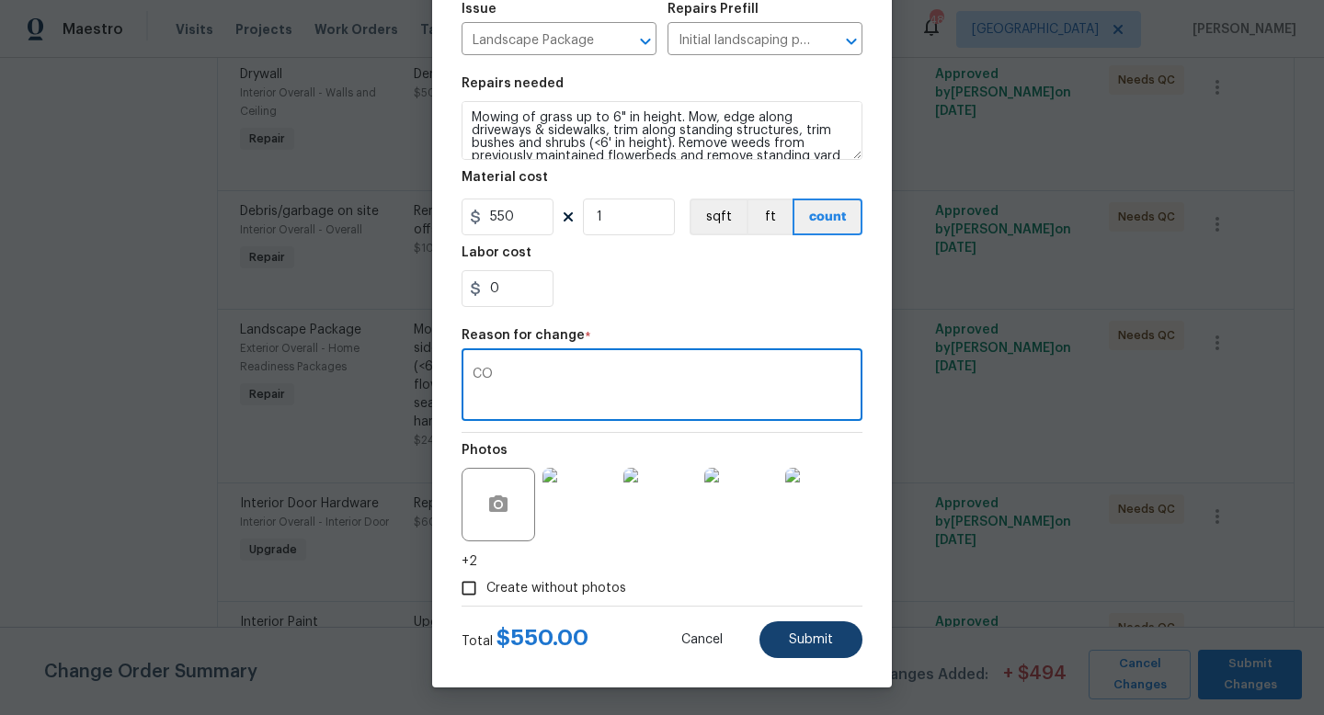
type textarea "CO"
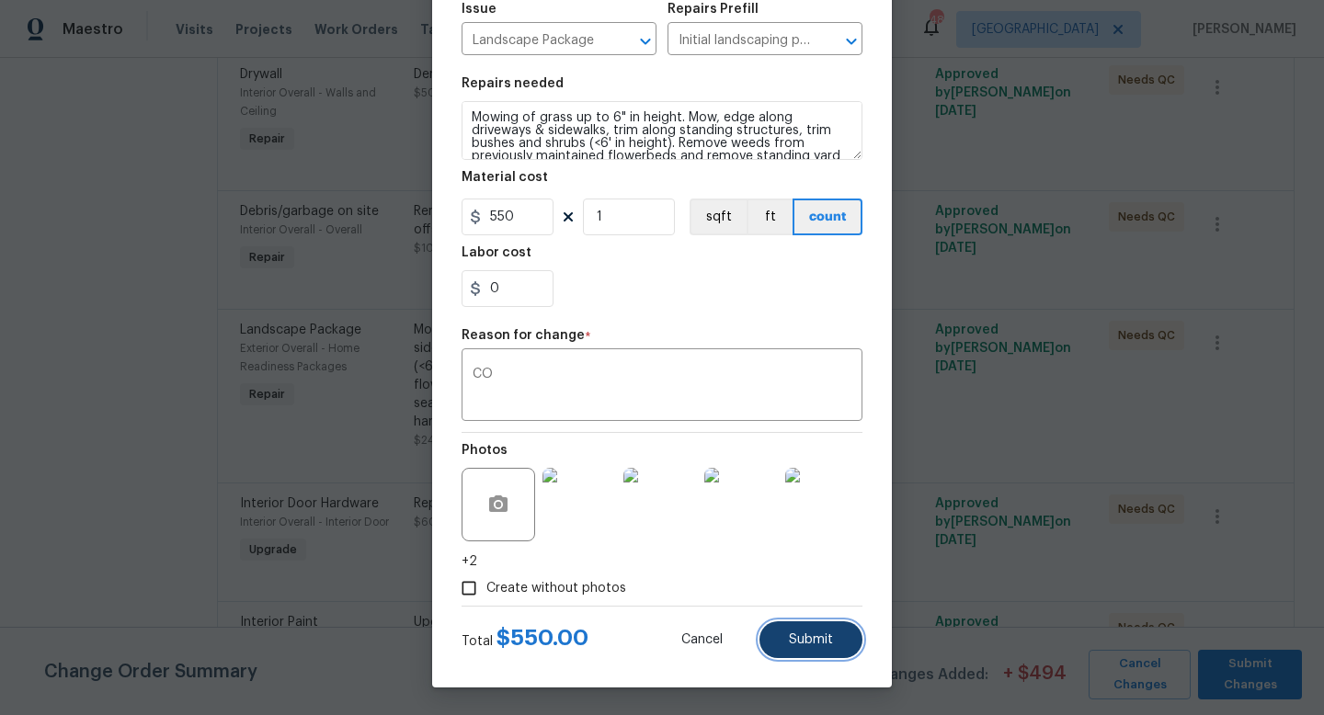
click at [790, 638] on span "Submit" at bounding box center [811, 641] width 44 height 14
type input "4"
type input "60"
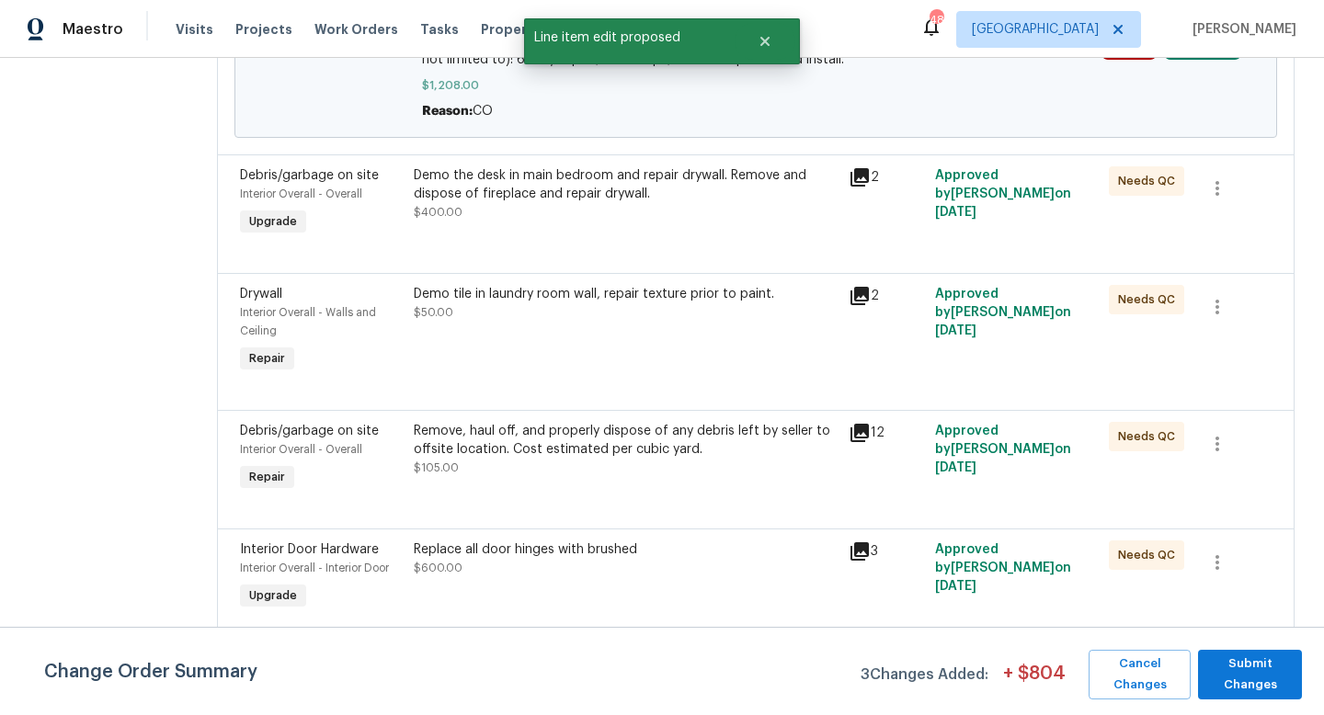
scroll to position [987, 0]
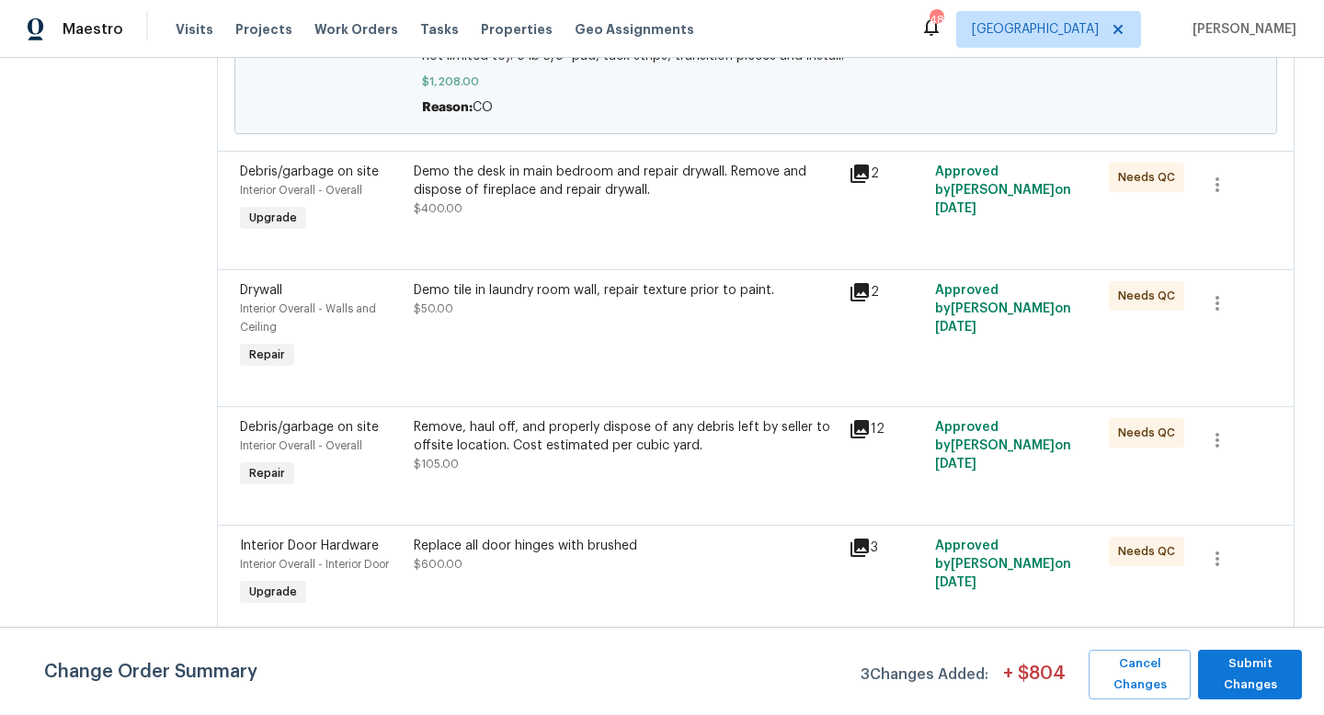
click at [480, 281] on div "Demo tile in laundry room wall, repair texture prior to paint. $50.00" at bounding box center [626, 299] width 424 height 37
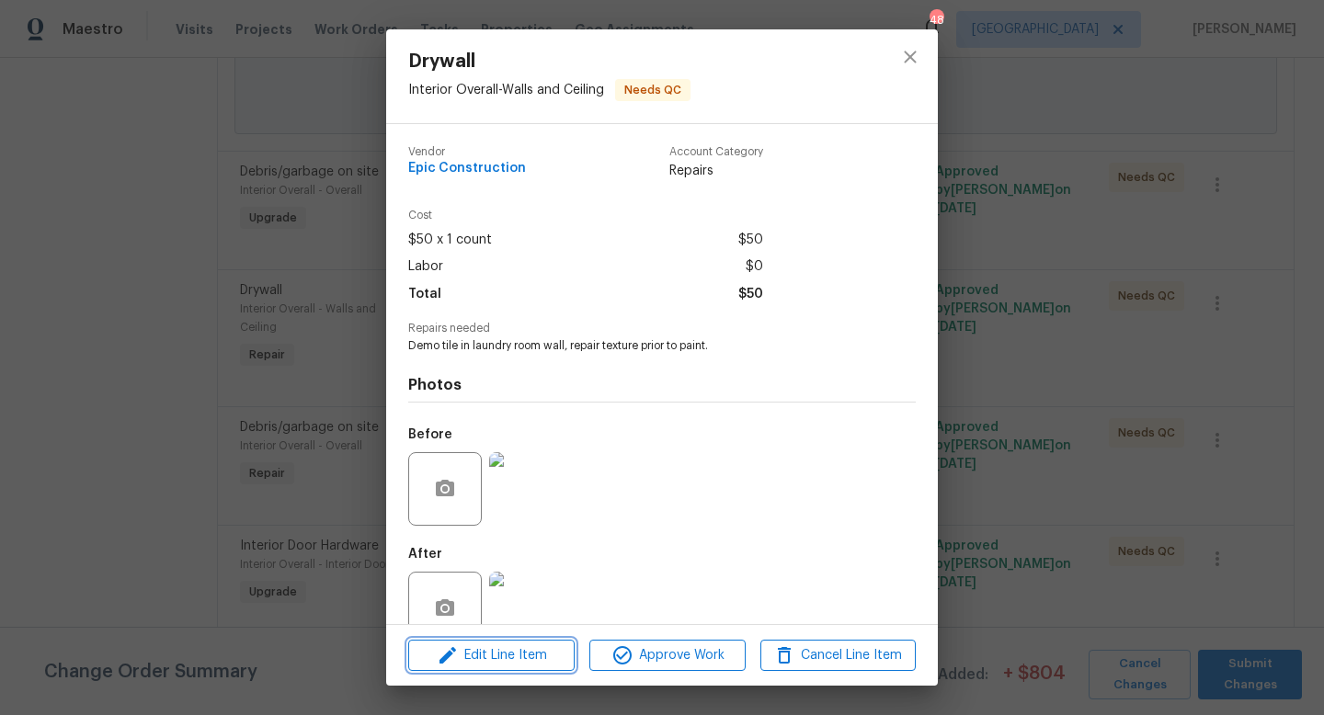
click at [446, 653] on icon "button" at bounding box center [448, 656] width 22 height 22
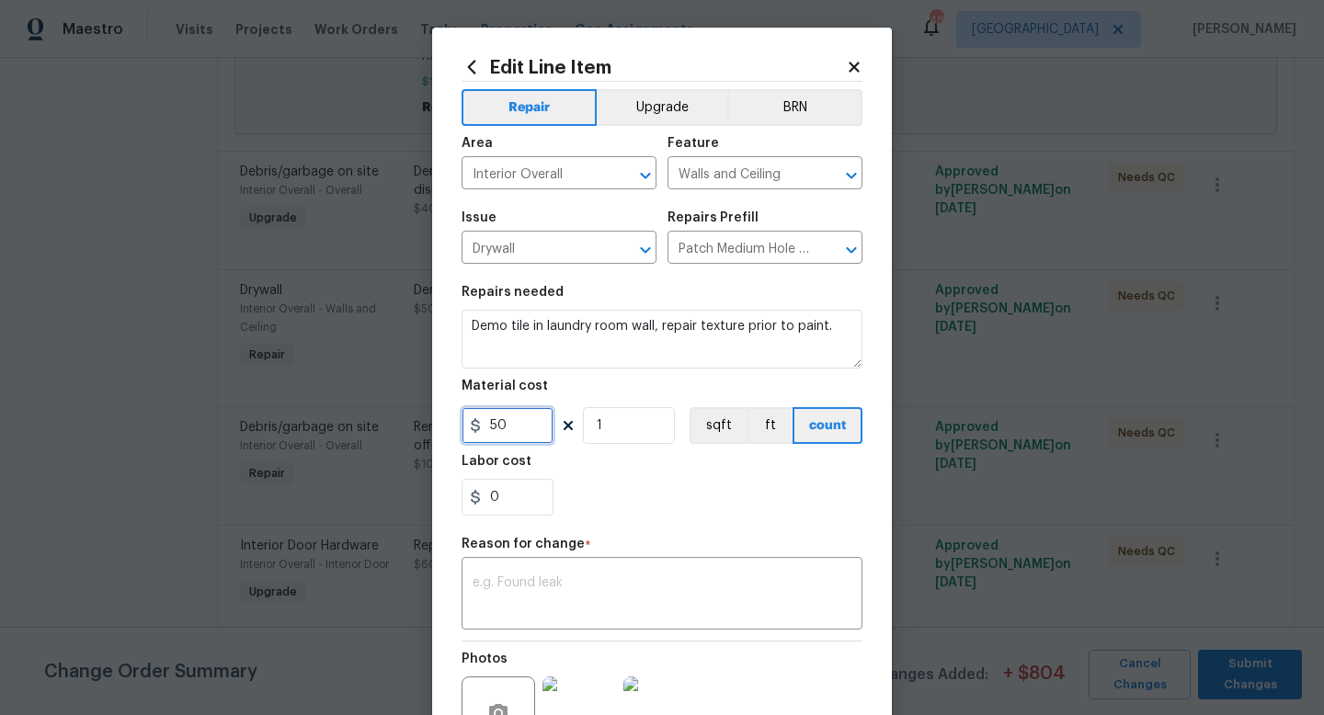
drag, startPoint x: 527, startPoint y: 442, endPoint x: 416, endPoint y: 417, distance: 114.0
click at [416, 417] on div "Edit Line Item Repair Upgrade BRN Area Interior Overall ​ Feature Walls and Cei…" at bounding box center [662, 357] width 1324 height 715
type input "300"
click at [558, 575] on div "x ​" at bounding box center [662, 596] width 401 height 68
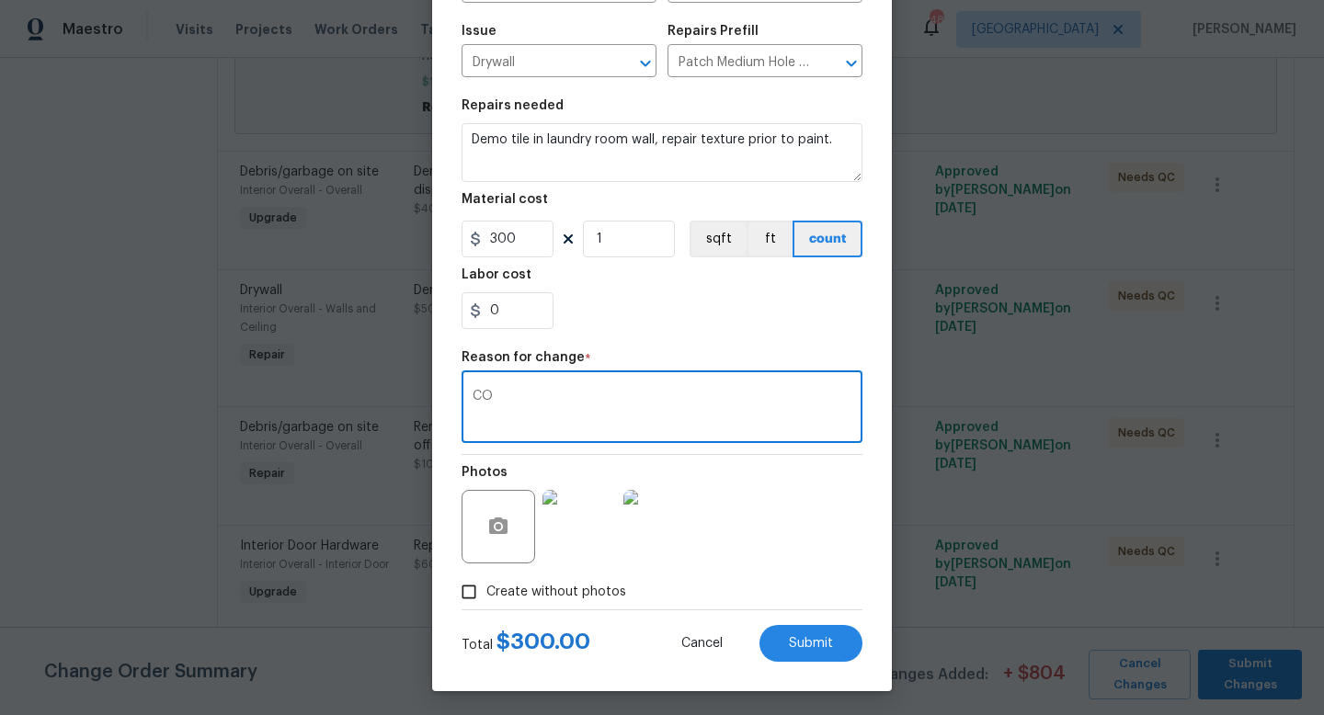
scroll to position [191, 0]
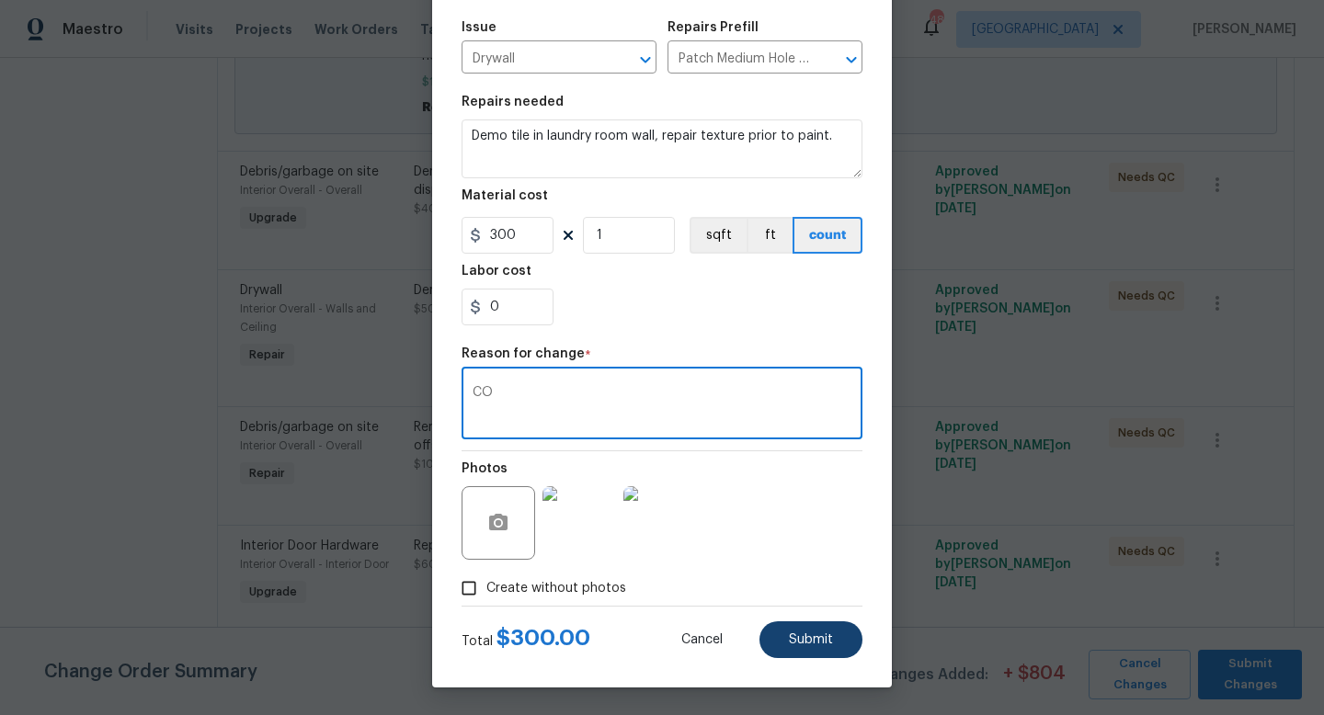
type textarea "CO"
click at [806, 635] on span "Submit" at bounding box center [811, 641] width 44 height 14
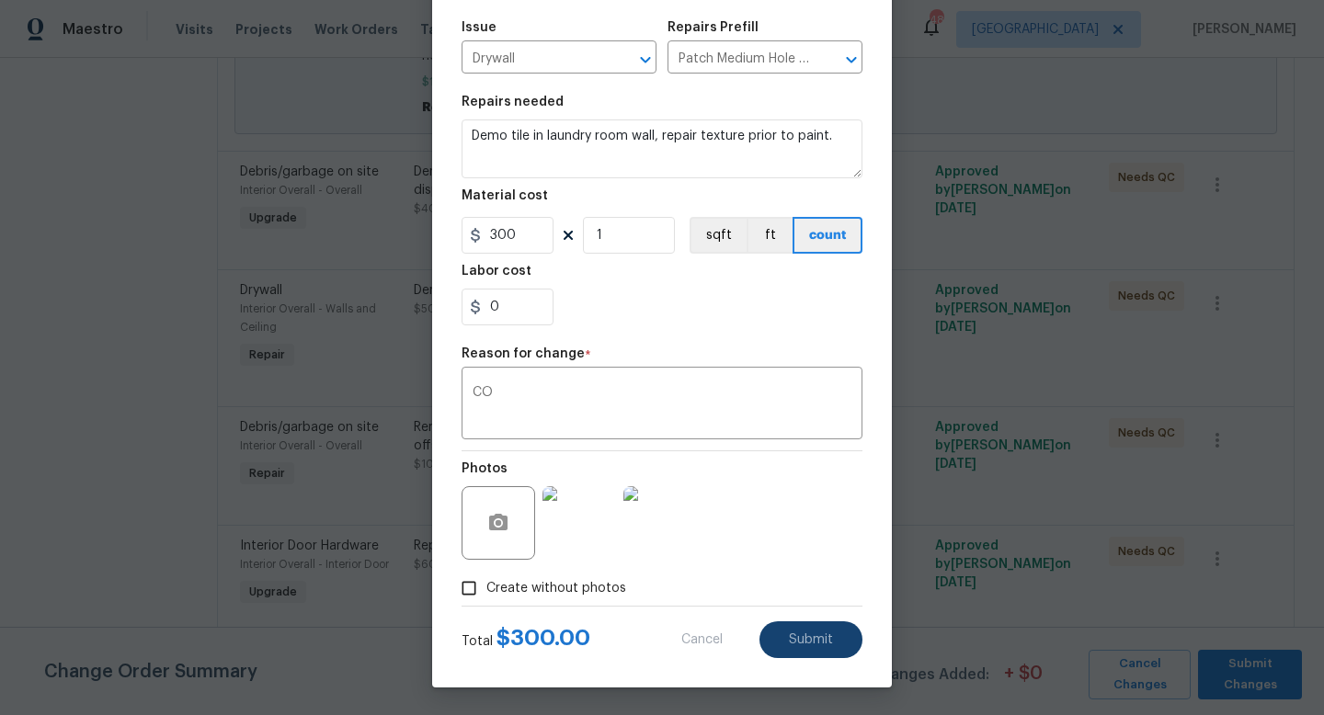
type input "50"
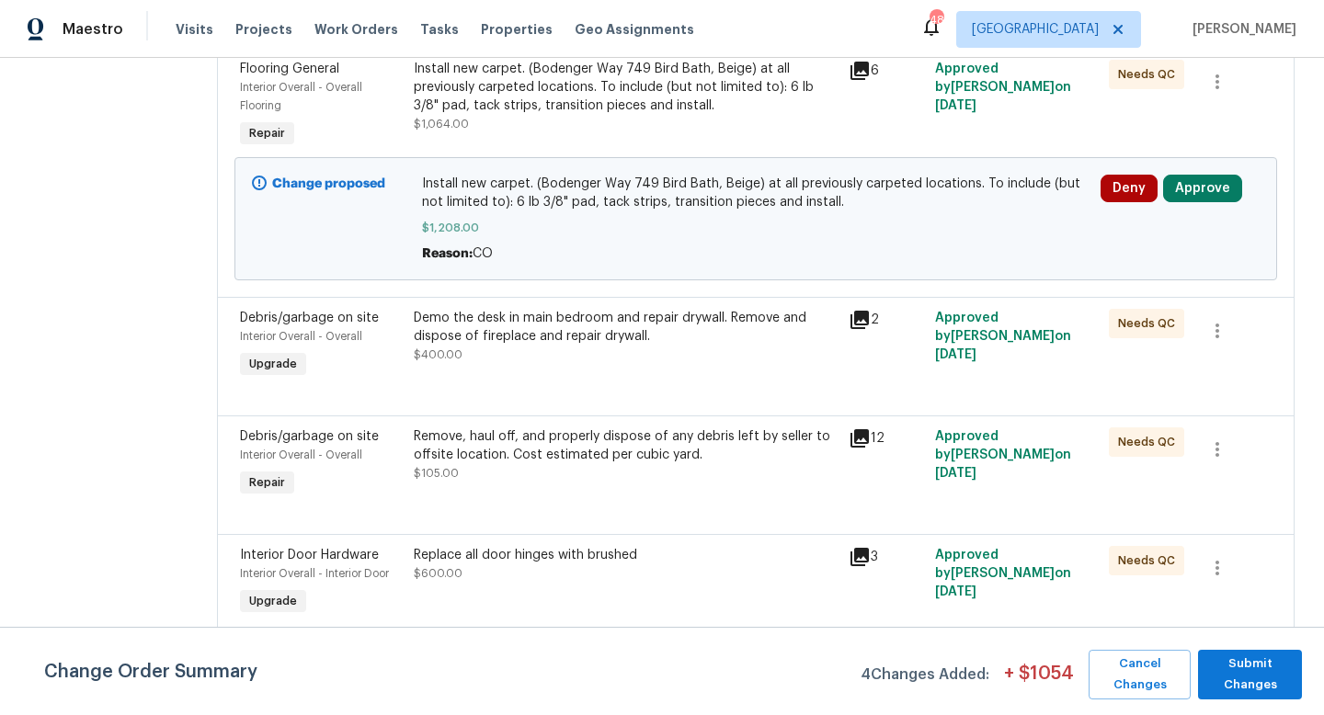
scroll to position [1072, 0]
click at [555, 430] on div "Remove, haul off, and properly dispose of any debris left by seller to offsite …" at bounding box center [626, 445] width 424 height 37
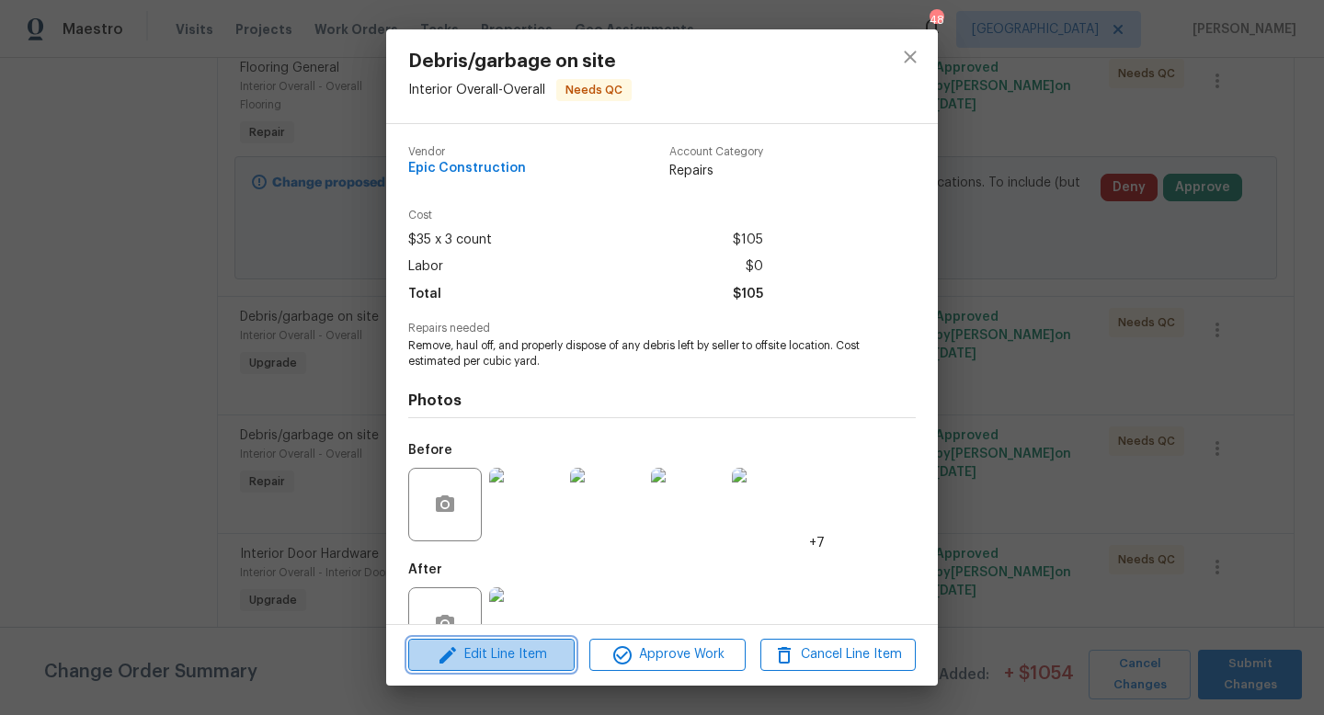
click at [492, 657] on span "Edit Line Item" at bounding box center [491, 655] width 155 height 23
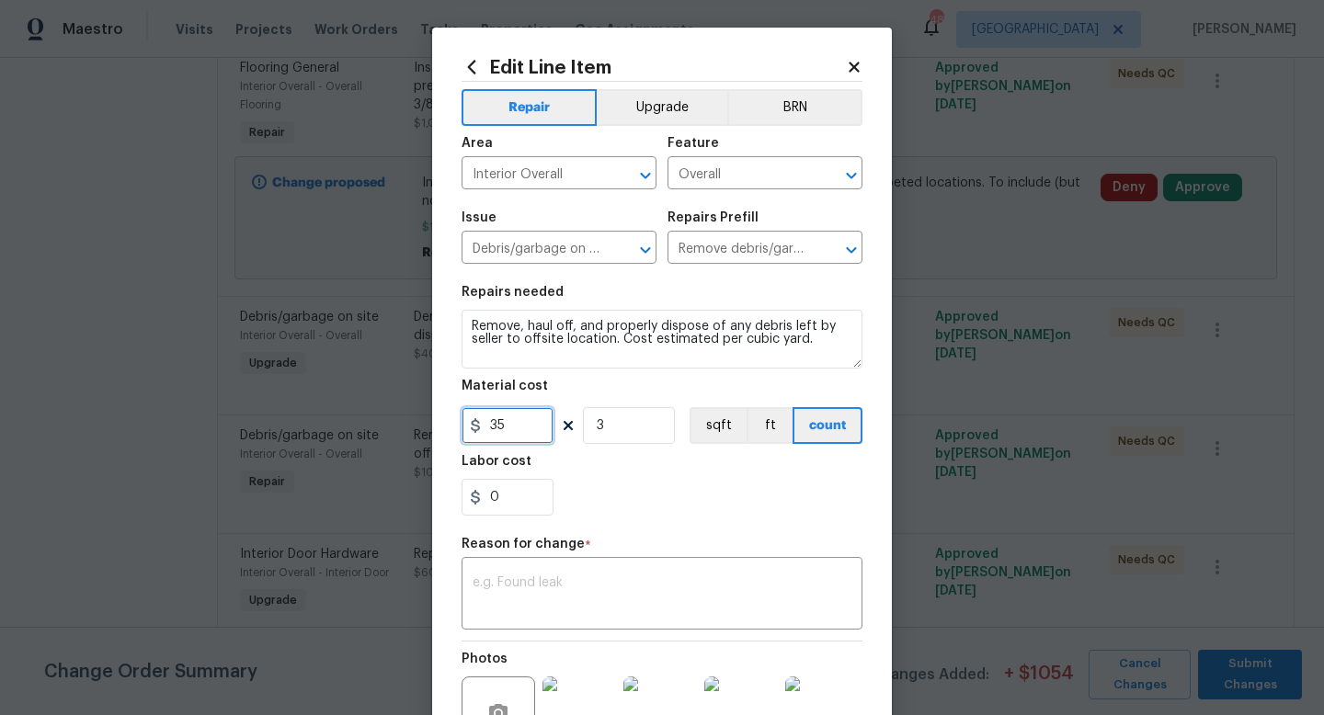
drag, startPoint x: 520, startPoint y: 425, endPoint x: 417, endPoint y: 414, distance: 102.7
click at [417, 414] on div "Edit Line Item Repair Upgrade BRN Area Interior Overall ​ Feature Overall ​ Iss…" at bounding box center [662, 357] width 1324 height 715
type input "400"
type input "1"
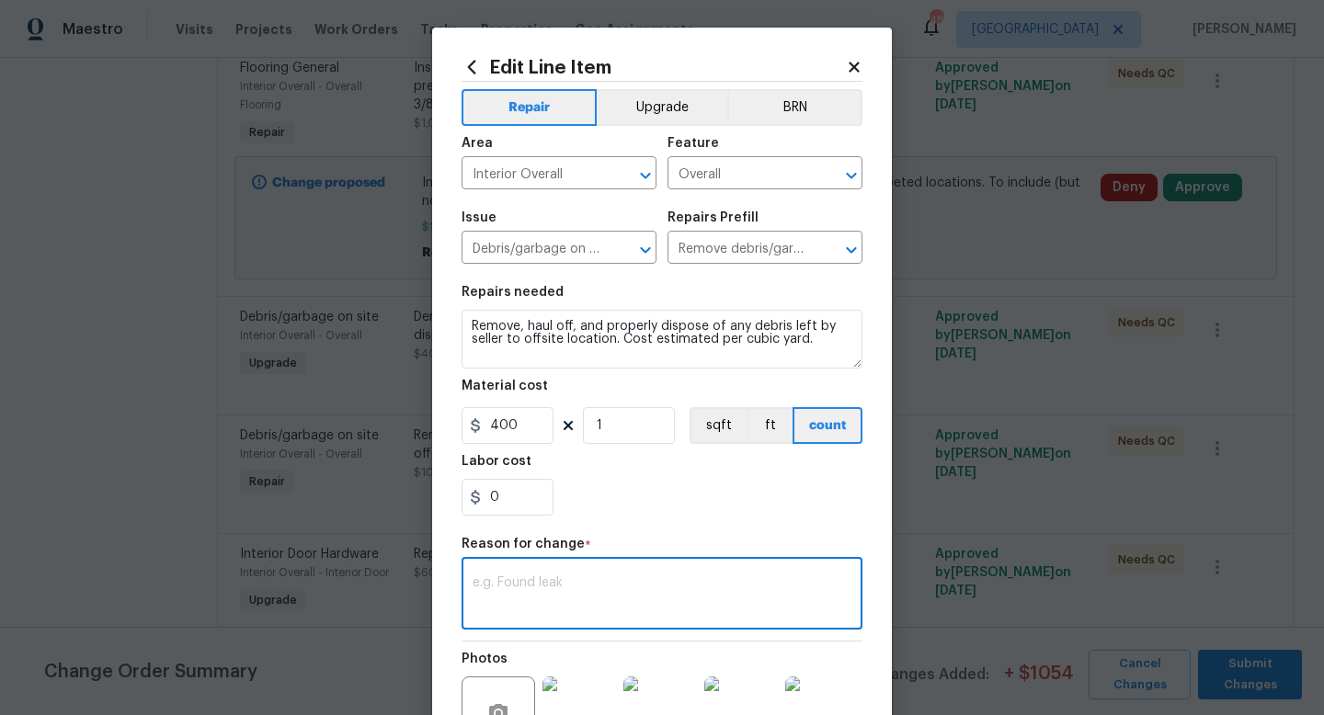
click at [589, 593] on textarea at bounding box center [662, 596] width 379 height 39
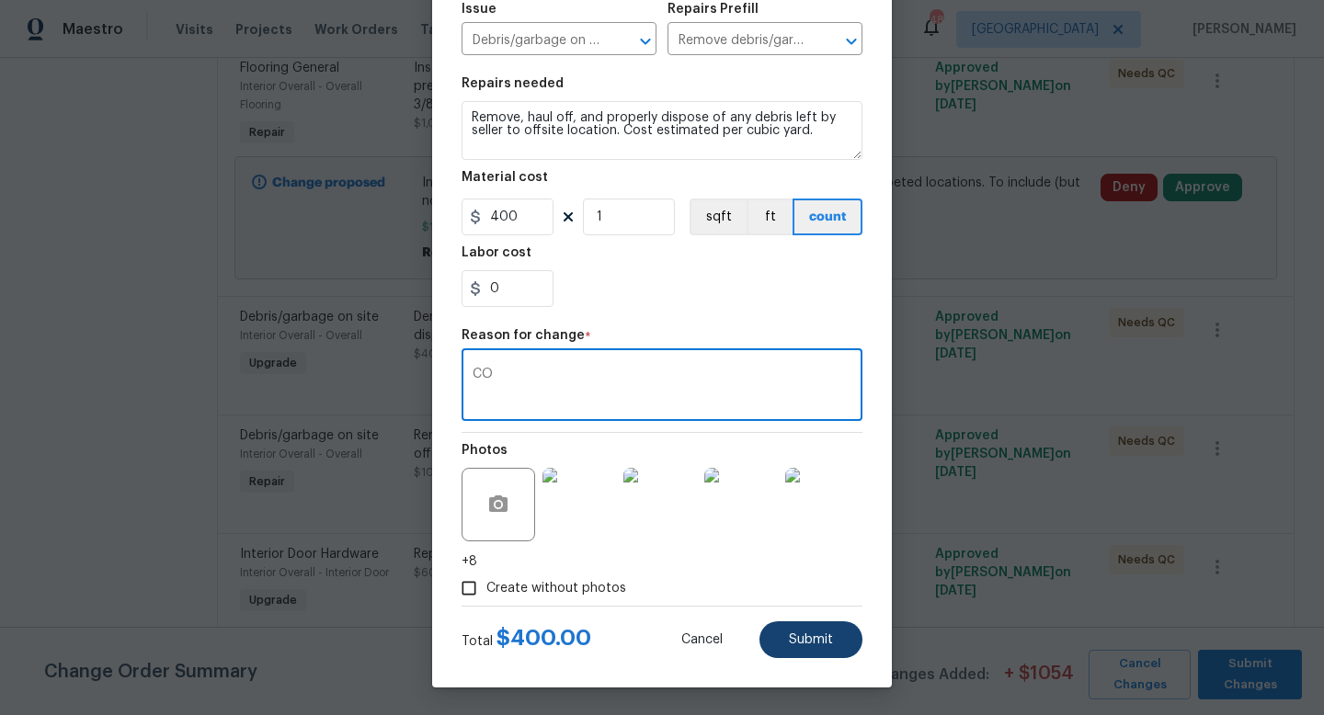
type textarea "CO"
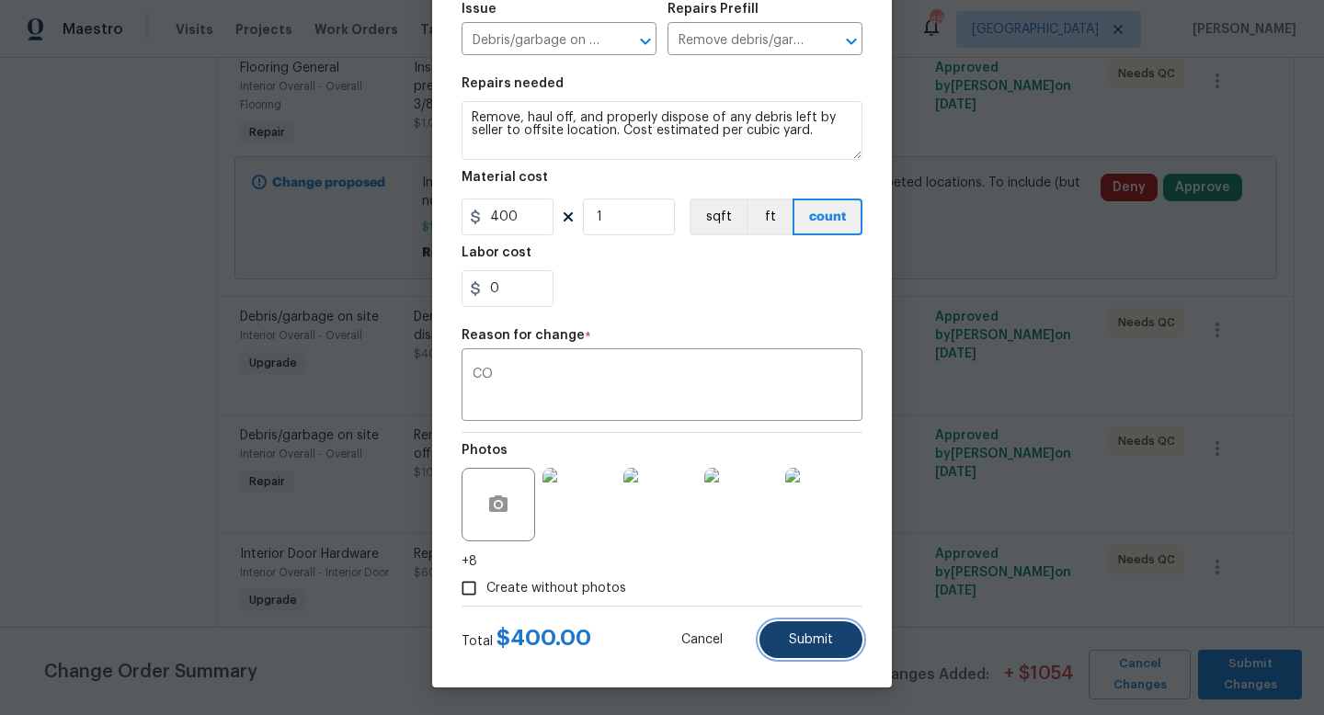
click at [836, 645] on button "Submit" at bounding box center [811, 640] width 103 height 37
type input "3"
type input "35"
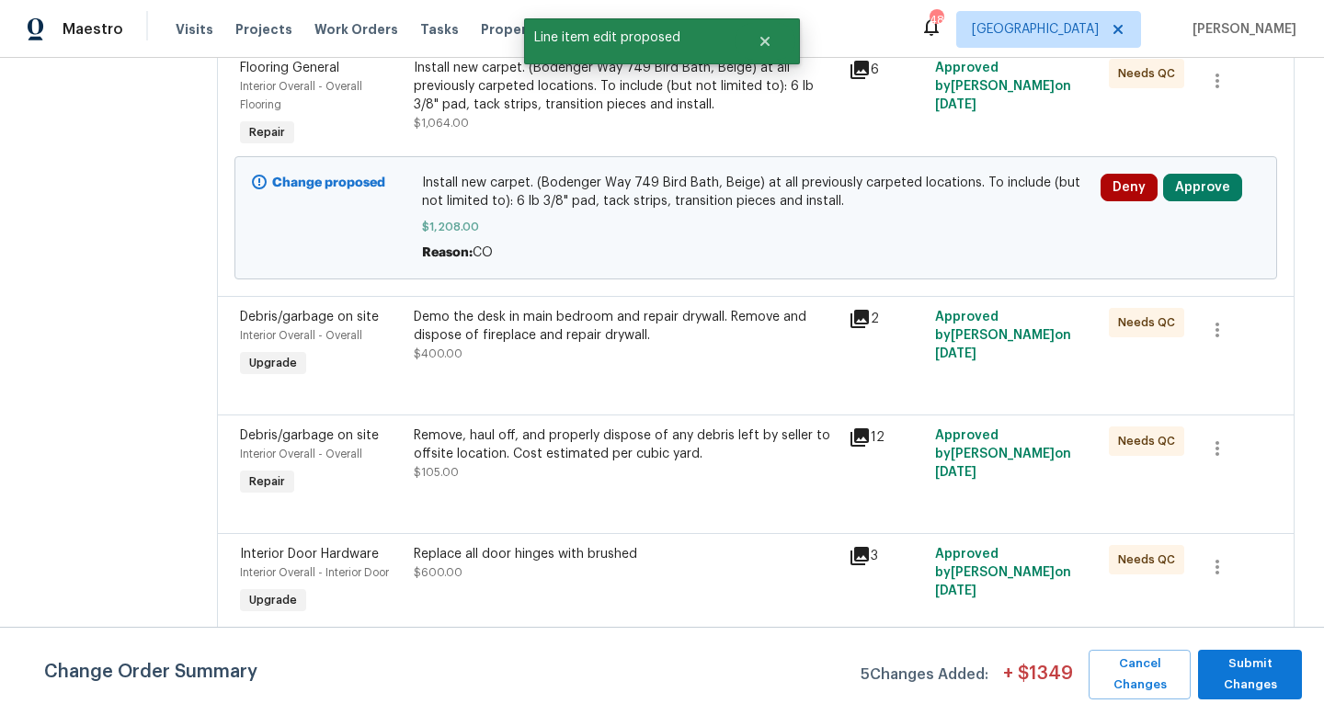
scroll to position [0, 0]
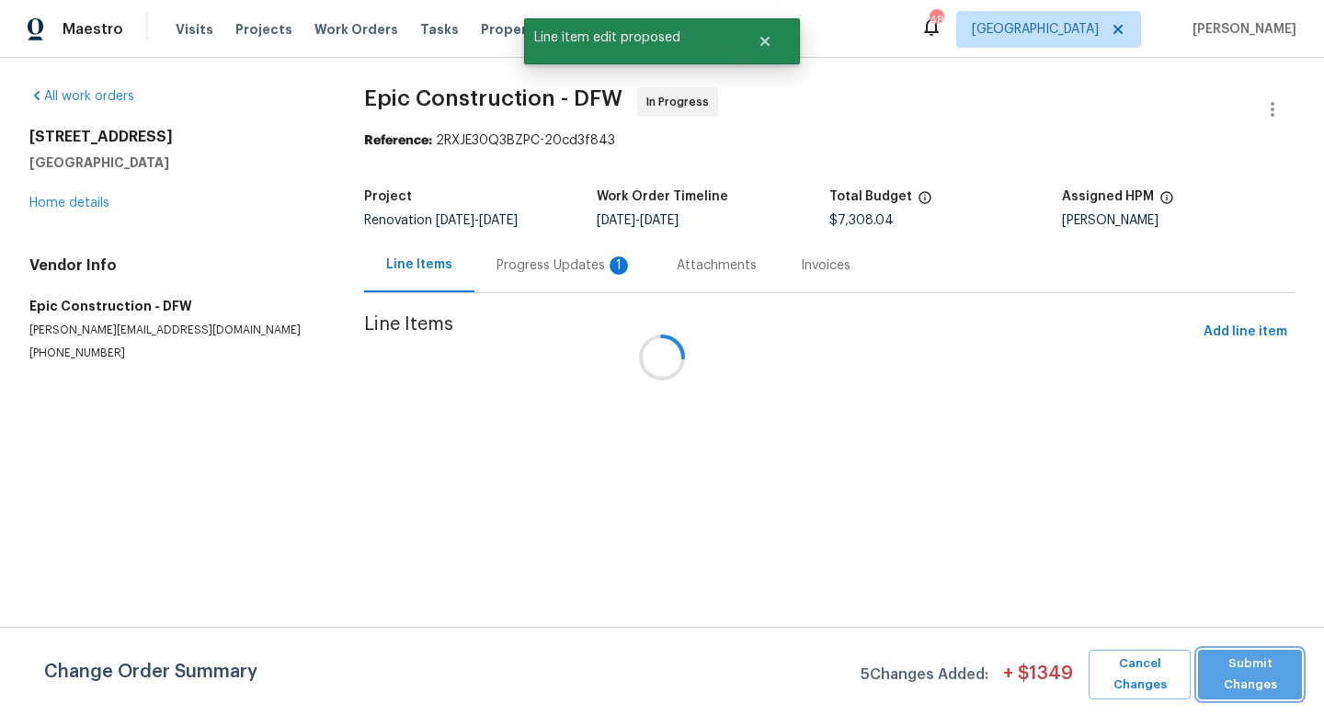
click at [1251, 681] on span "Submit Changes" at bounding box center [1250, 675] width 86 height 42
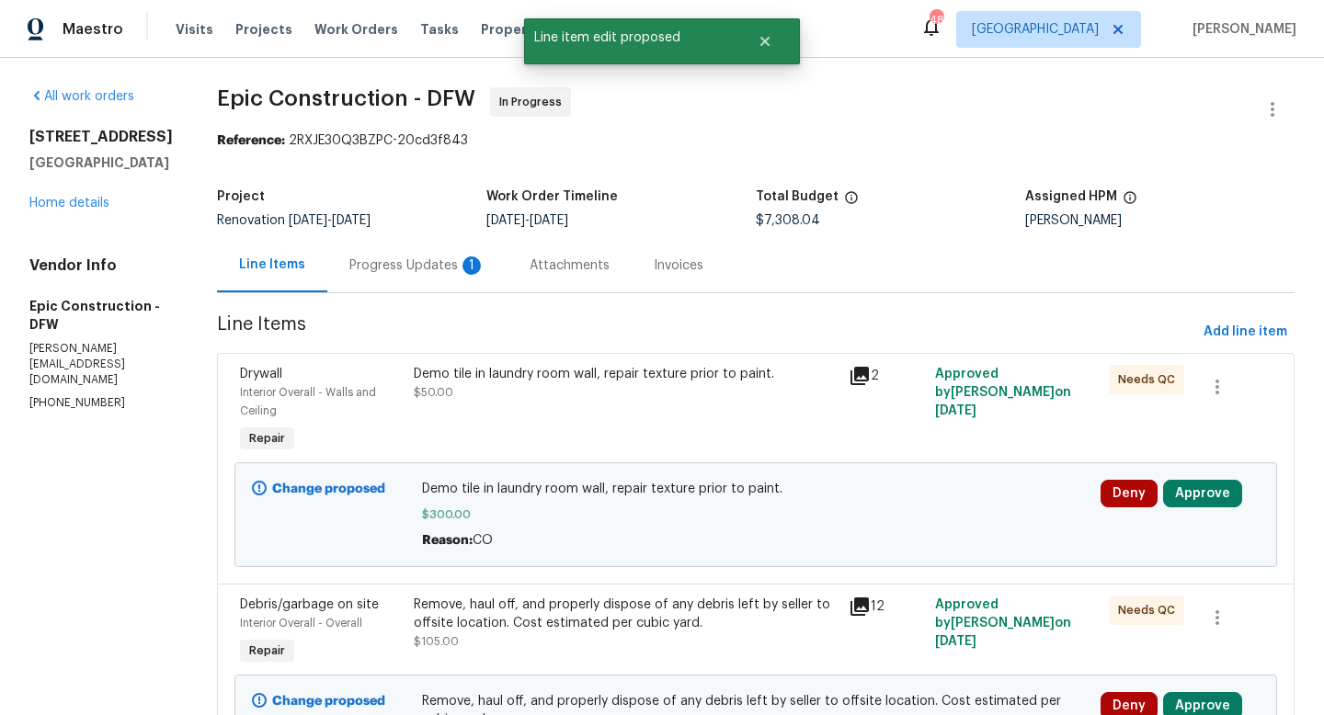
click at [395, 264] on div "Progress Updates 1" at bounding box center [417, 266] width 136 height 18
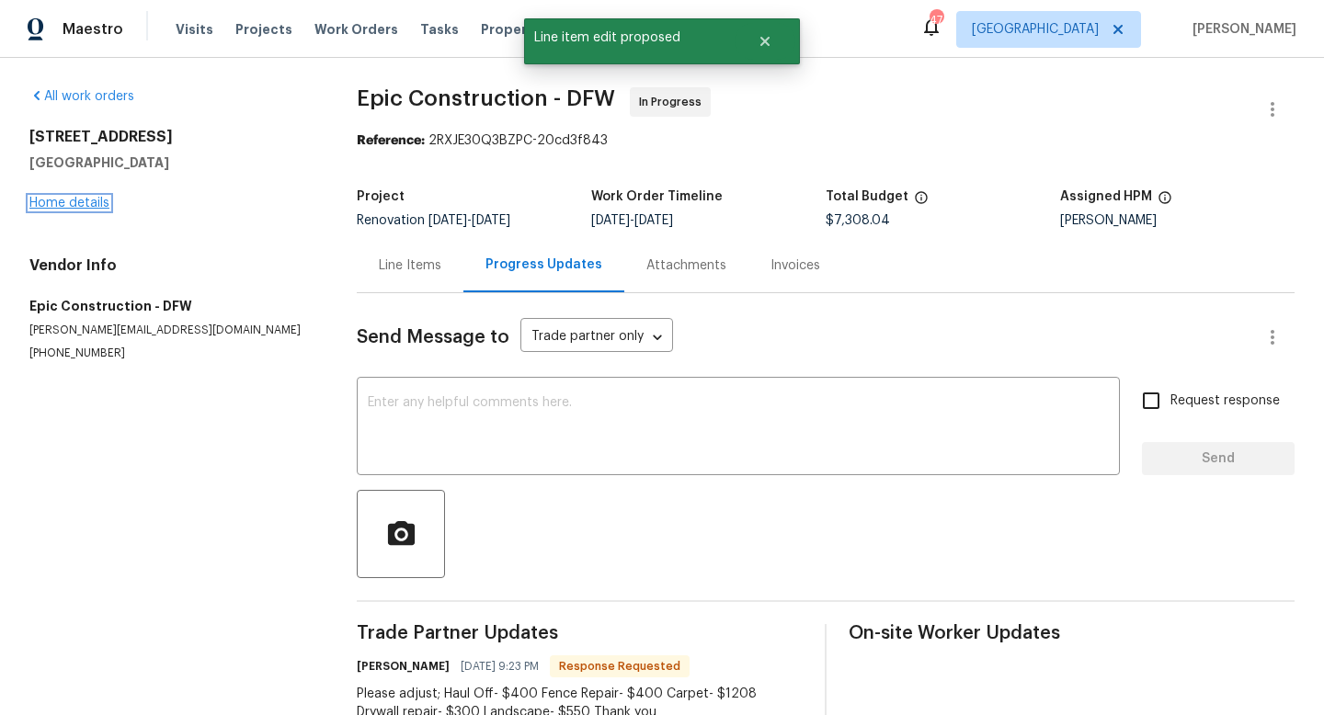
click at [56, 203] on link "Home details" at bounding box center [69, 203] width 80 height 13
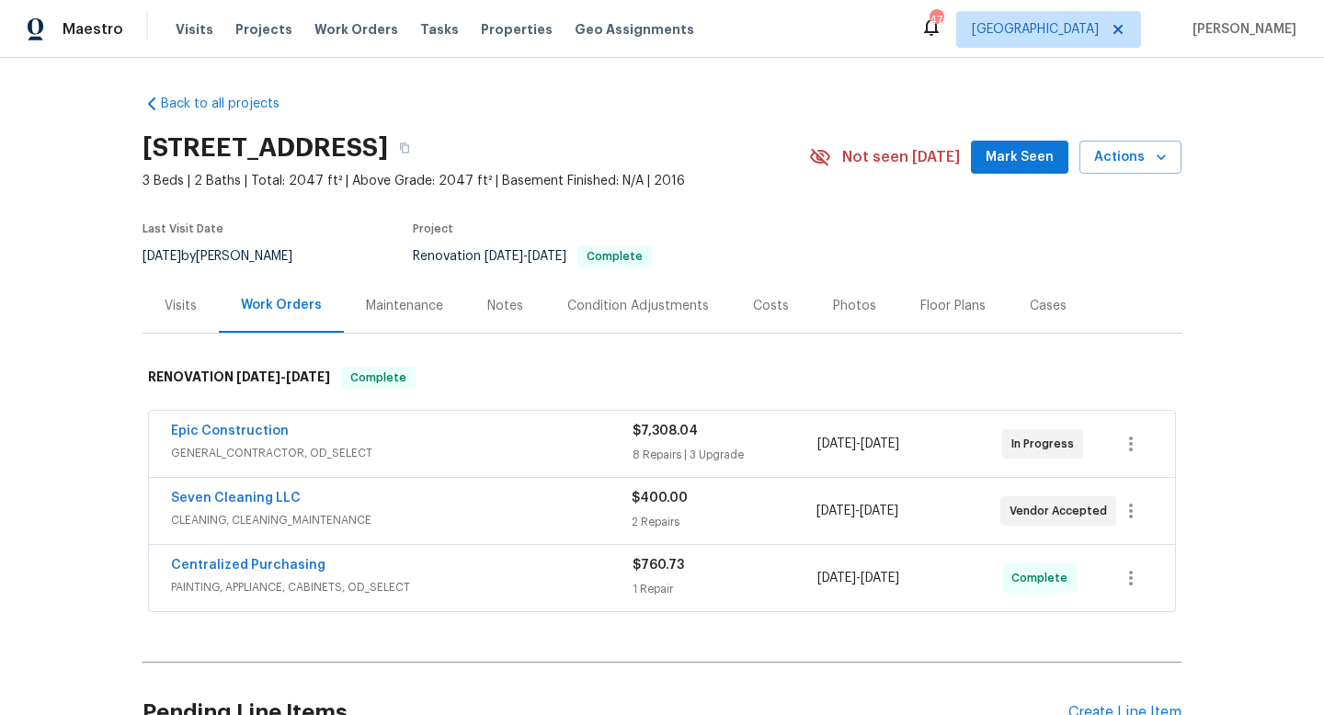
click at [777, 306] on div "Costs" at bounding box center [771, 306] width 36 height 18
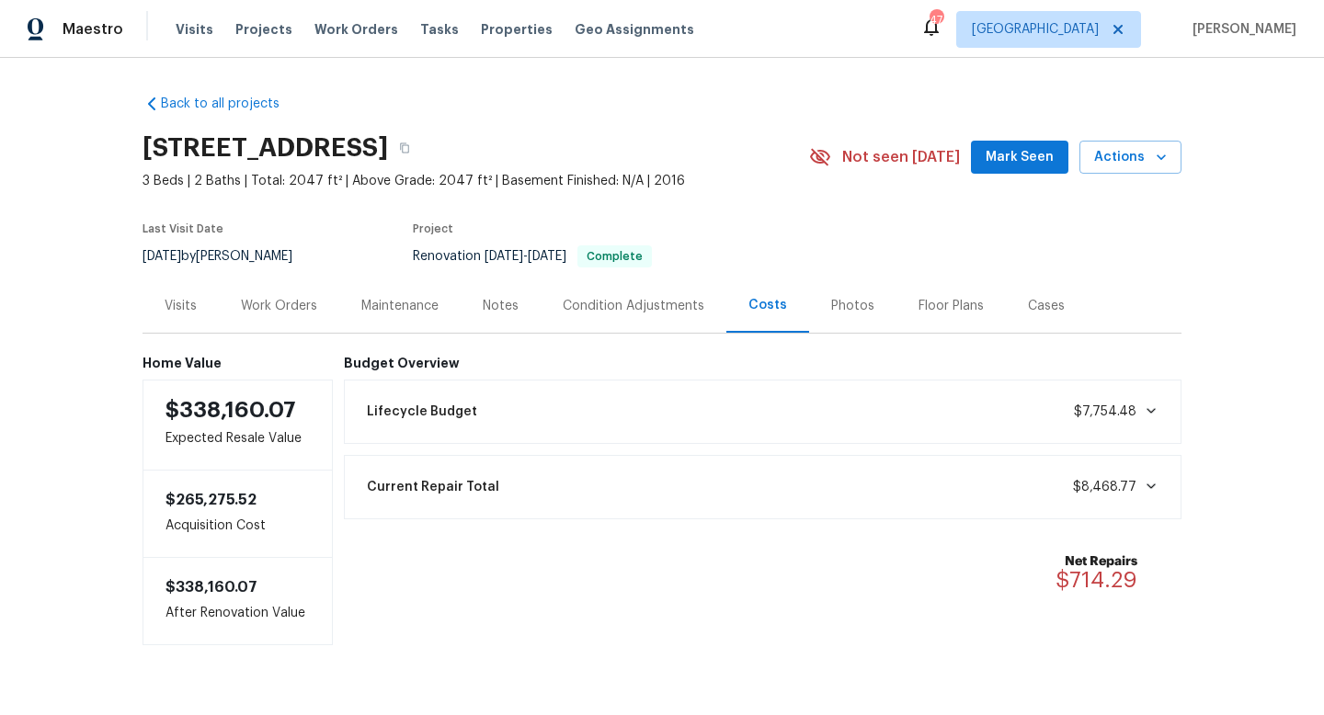
click at [231, 308] on div "Work Orders" at bounding box center [279, 306] width 120 height 54
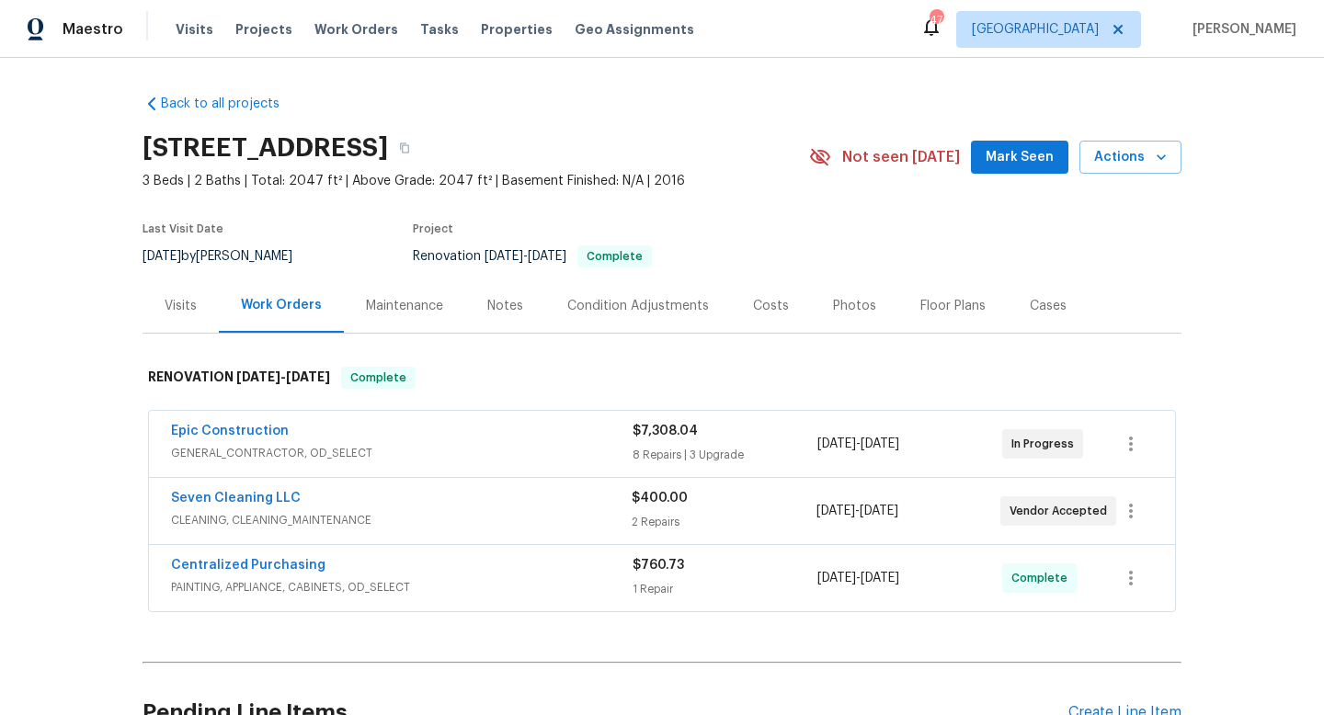
click at [1011, 159] on span "Mark Seen" at bounding box center [1020, 157] width 68 height 23
